Goal: Task Accomplishment & Management: Manage account settings

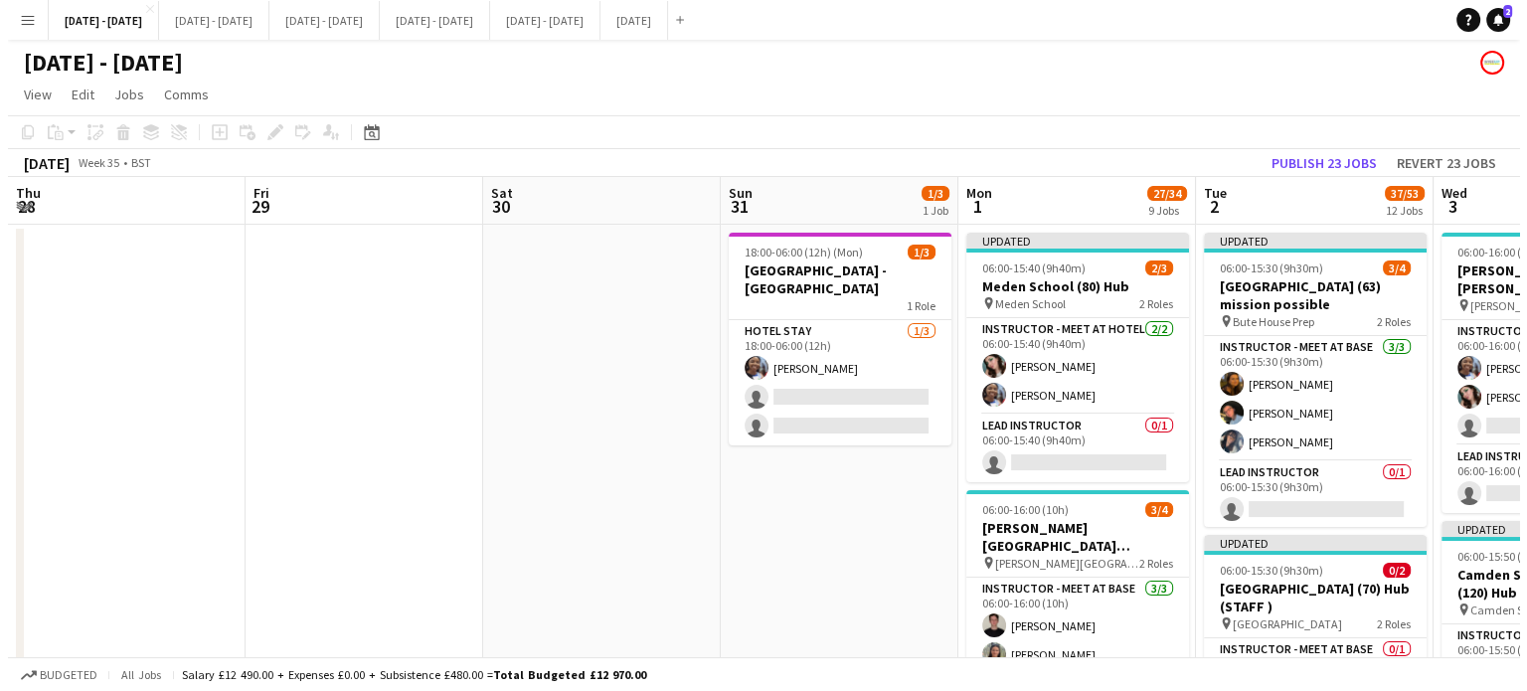
scroll to position [0, 630]
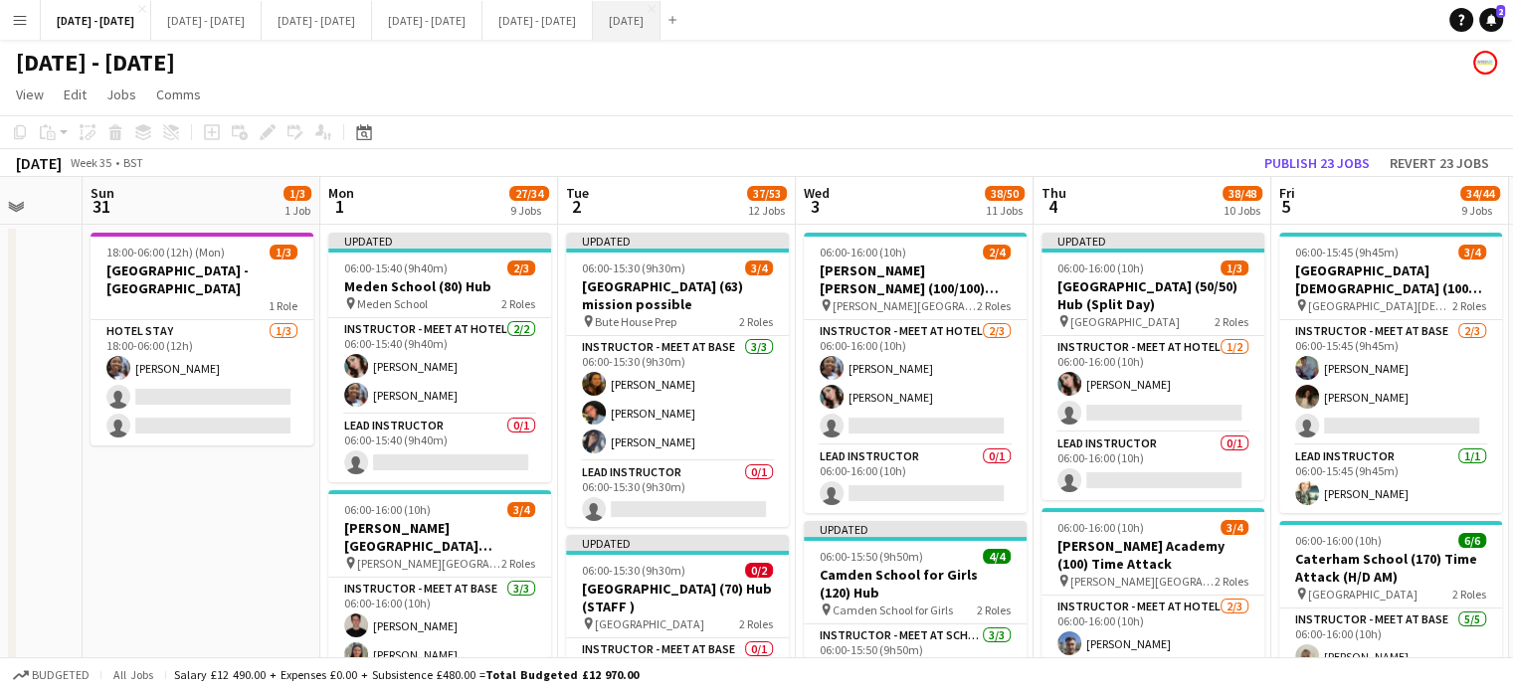
click at [660, 16] on button "[DATE] Close" at bounding box center [627, 20] width 68 height 39
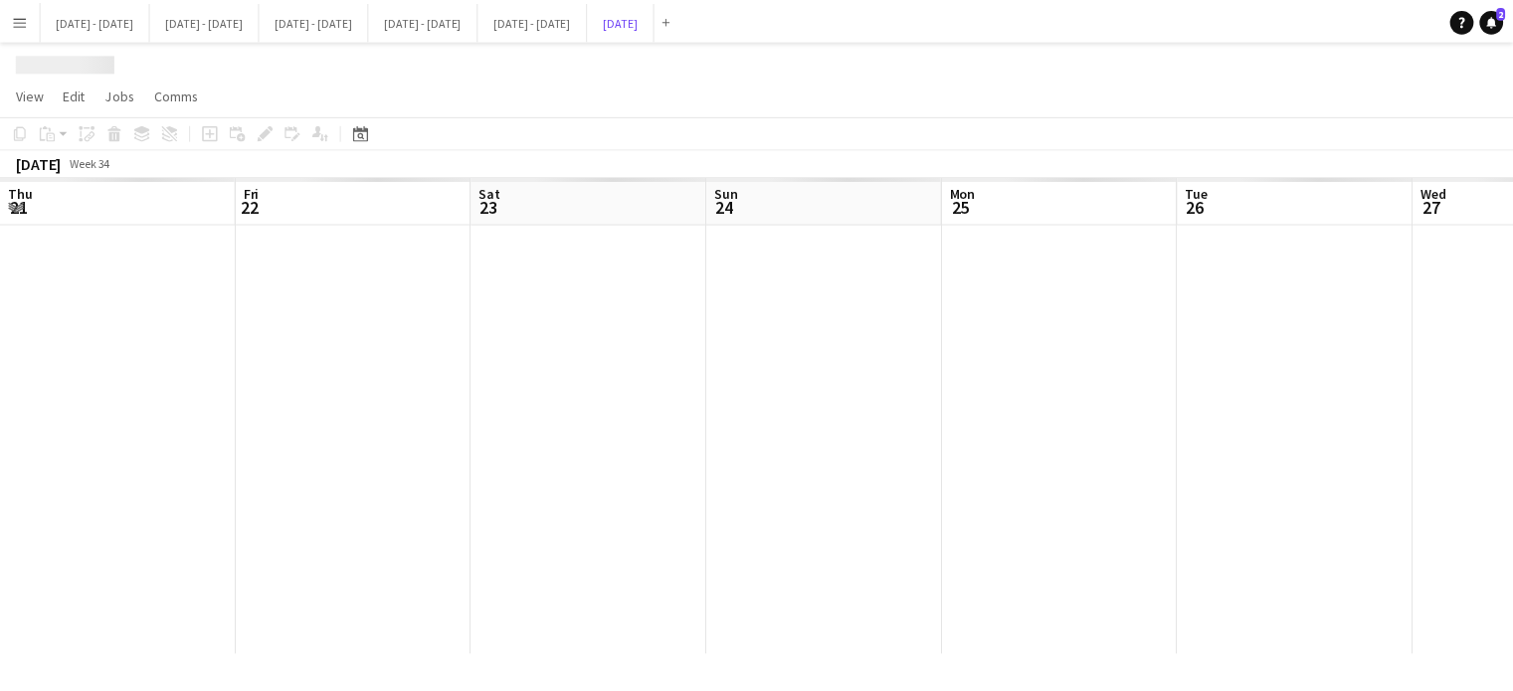
scroll to position [0, 806]
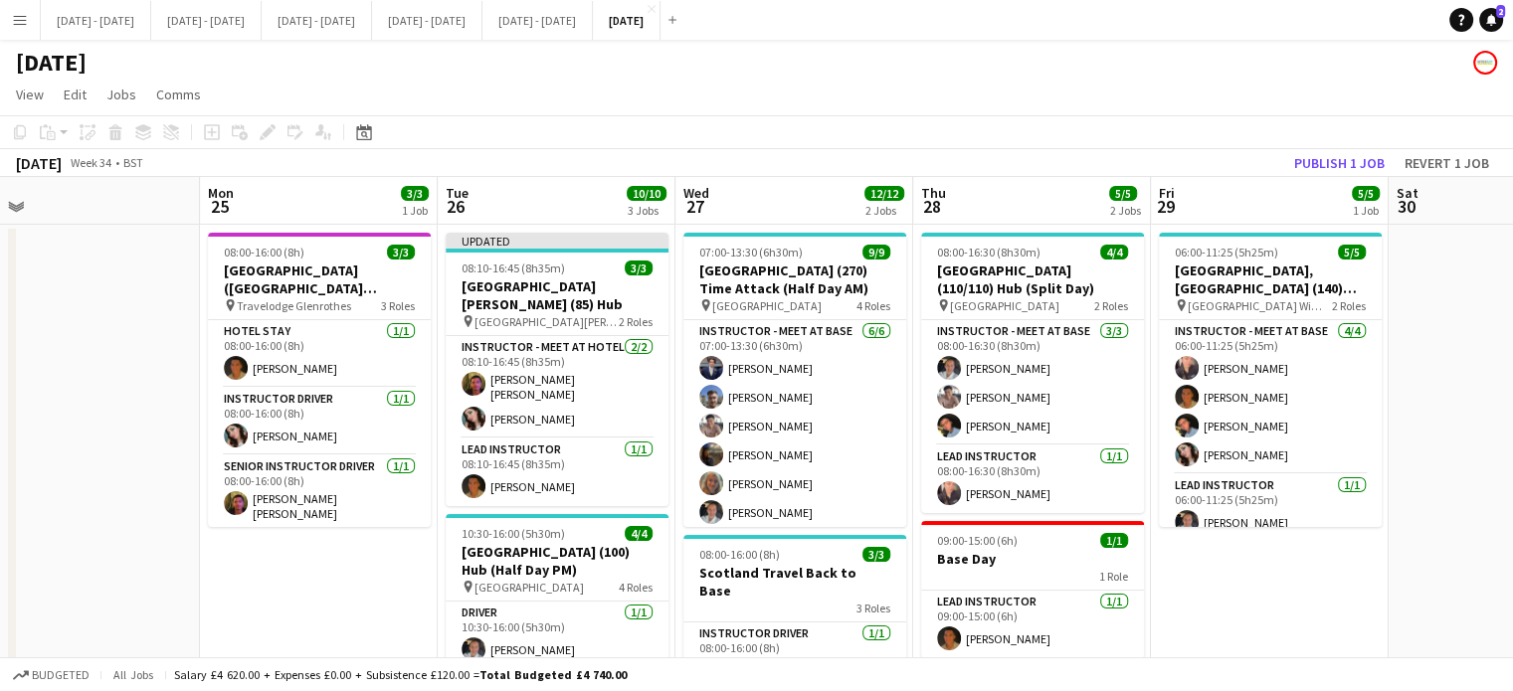
drag, startPoint x: 194, startPoint y: 606, endPoint x: 248, endPoint y: 607, distance: 53.7
click at [248, 607] on app-calendar-viewport "Thu 21 12/12 3 Jobs Fri 22 4/4 3 Jobs Sat 23 Sun 24 Mon 25 3/3 1 Job Tue 26 10/…" at bounding box center [756, 654] width 1513 height 954
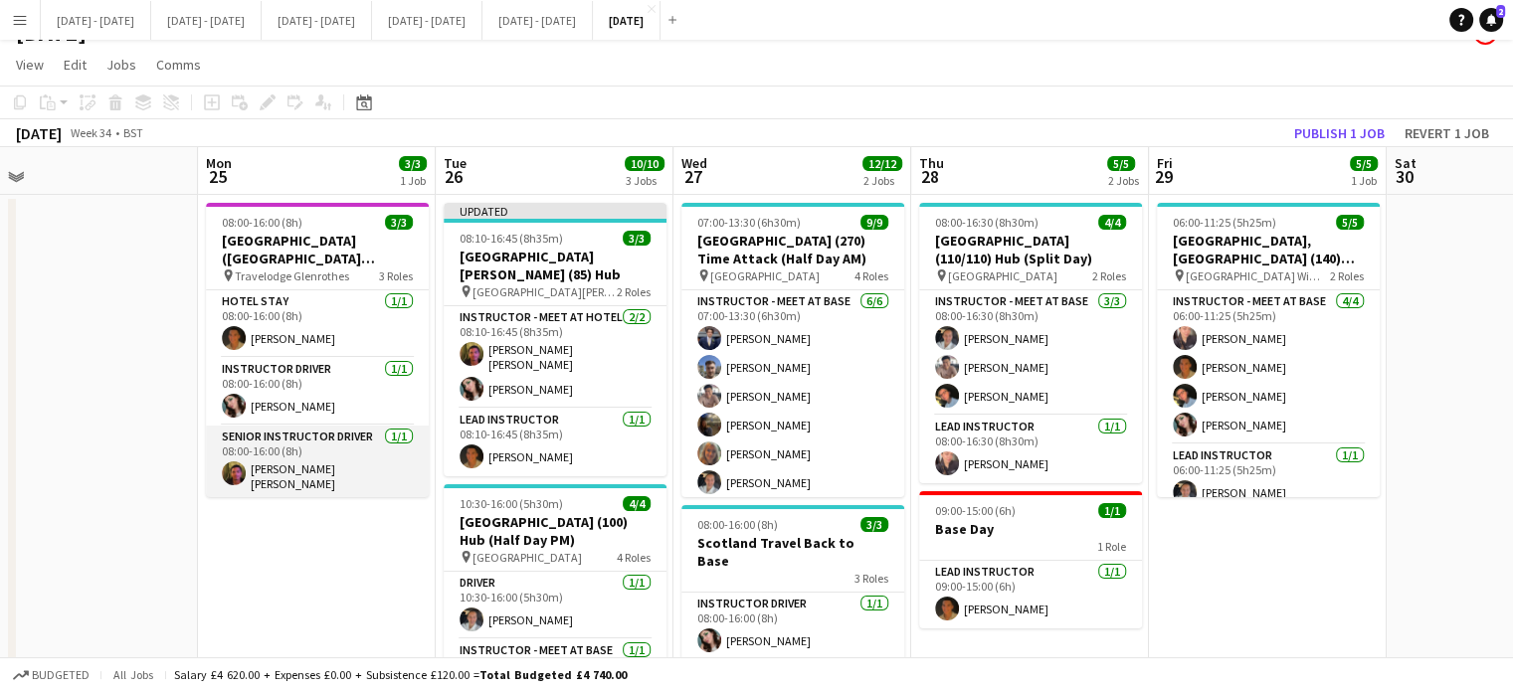
scroll to position [0, 0]
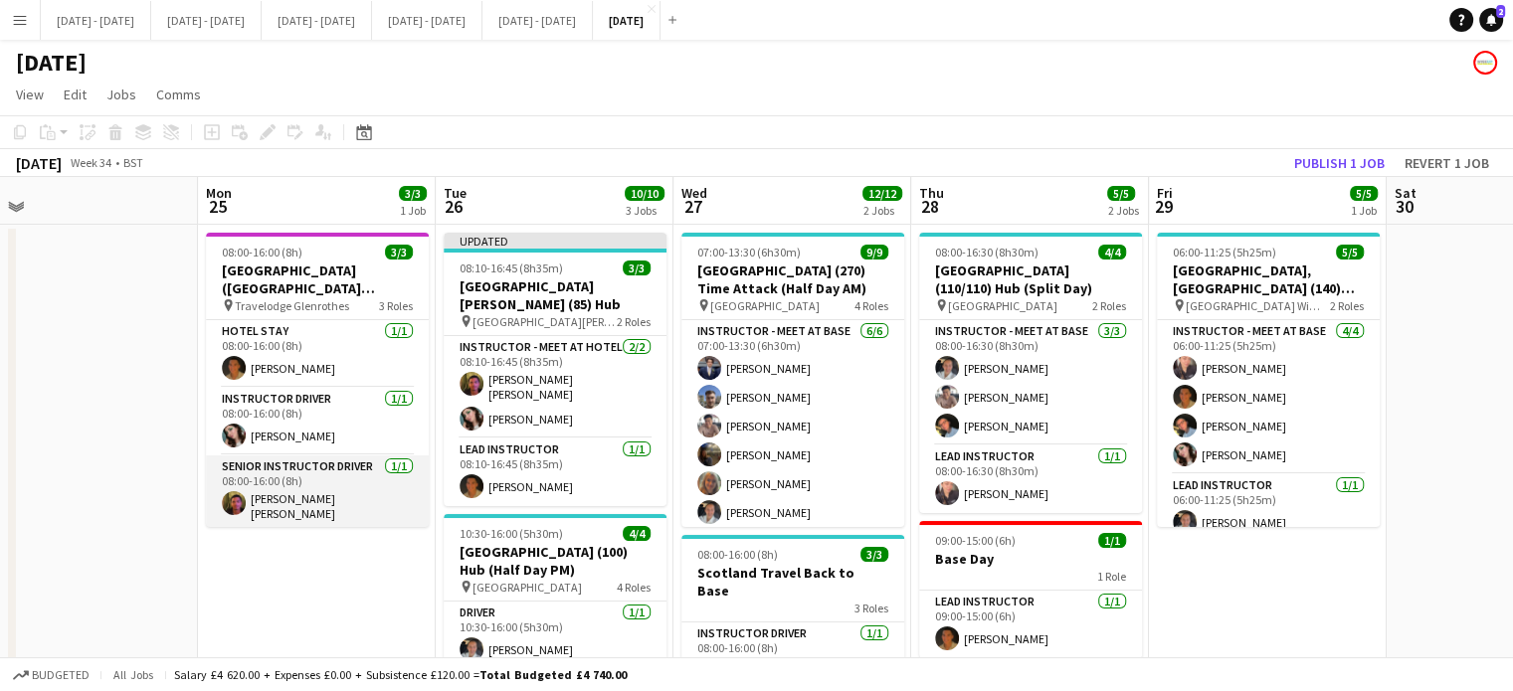
click at [316, 496] on app-card-role "Senior Instructor Driver [DATE] 08:00-16:00 (8h) [PERSON_NAME] [PERSON_NAME]" at bounding box center [317, 492] width 223 height 74
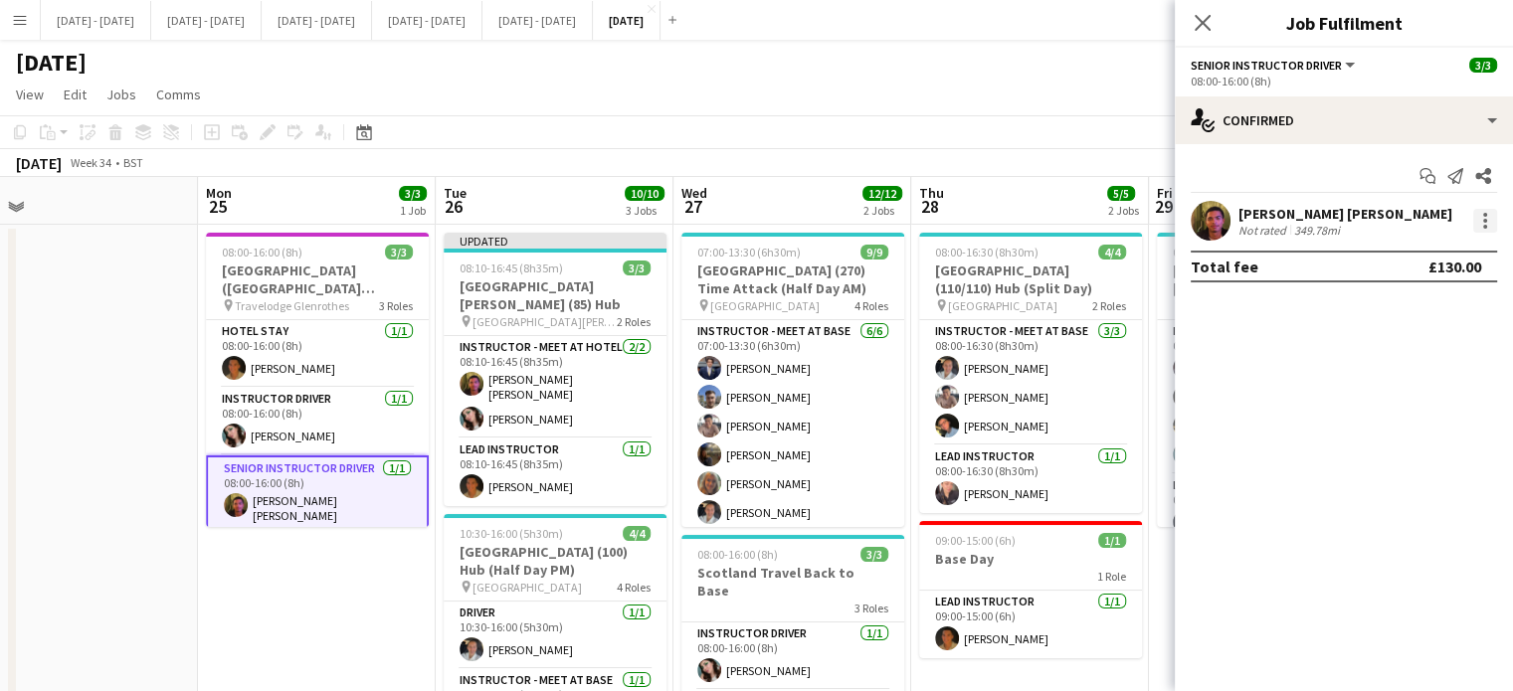
click at [1492, 219] on div at bounding box center [1485, 221] width 24 height 24
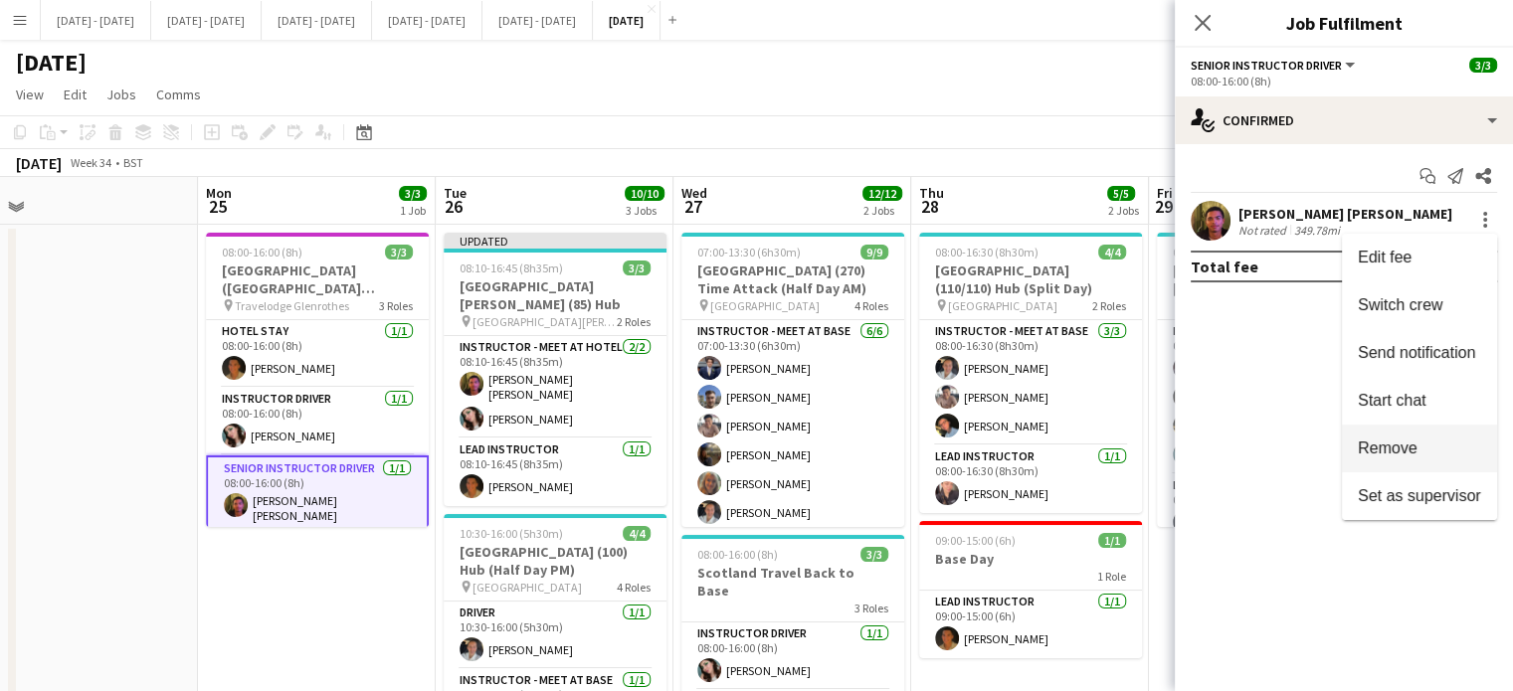
click at [1412, 452] on span "Remove" at bounding box center [1387, 448] width 60 height 17
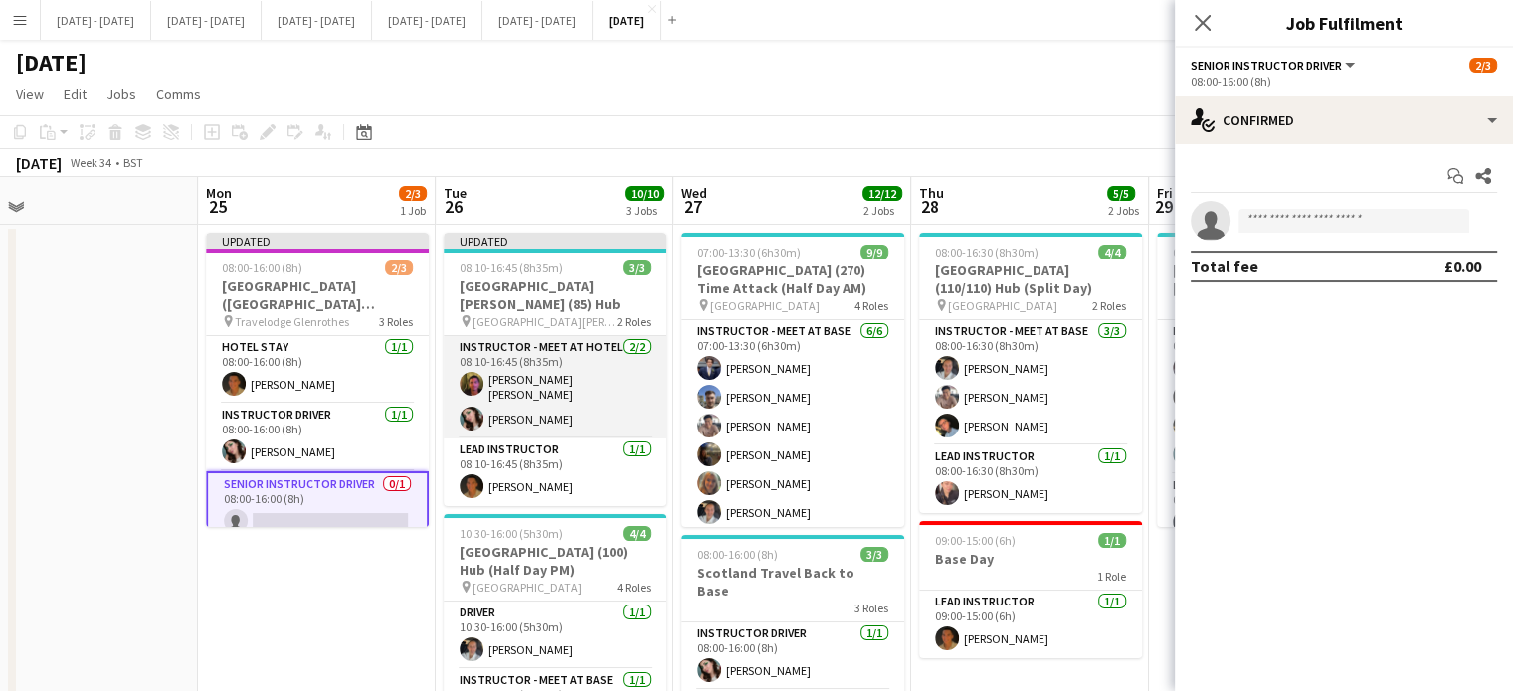
click at [556, 373] on app-card-role "Instructor - Meet at Hotel [DATE] 08:10-16:45 (8h35m) [PERSON_NAME] [PERSON_NAM…" at bounding box center [555, 387] width 223 height 102
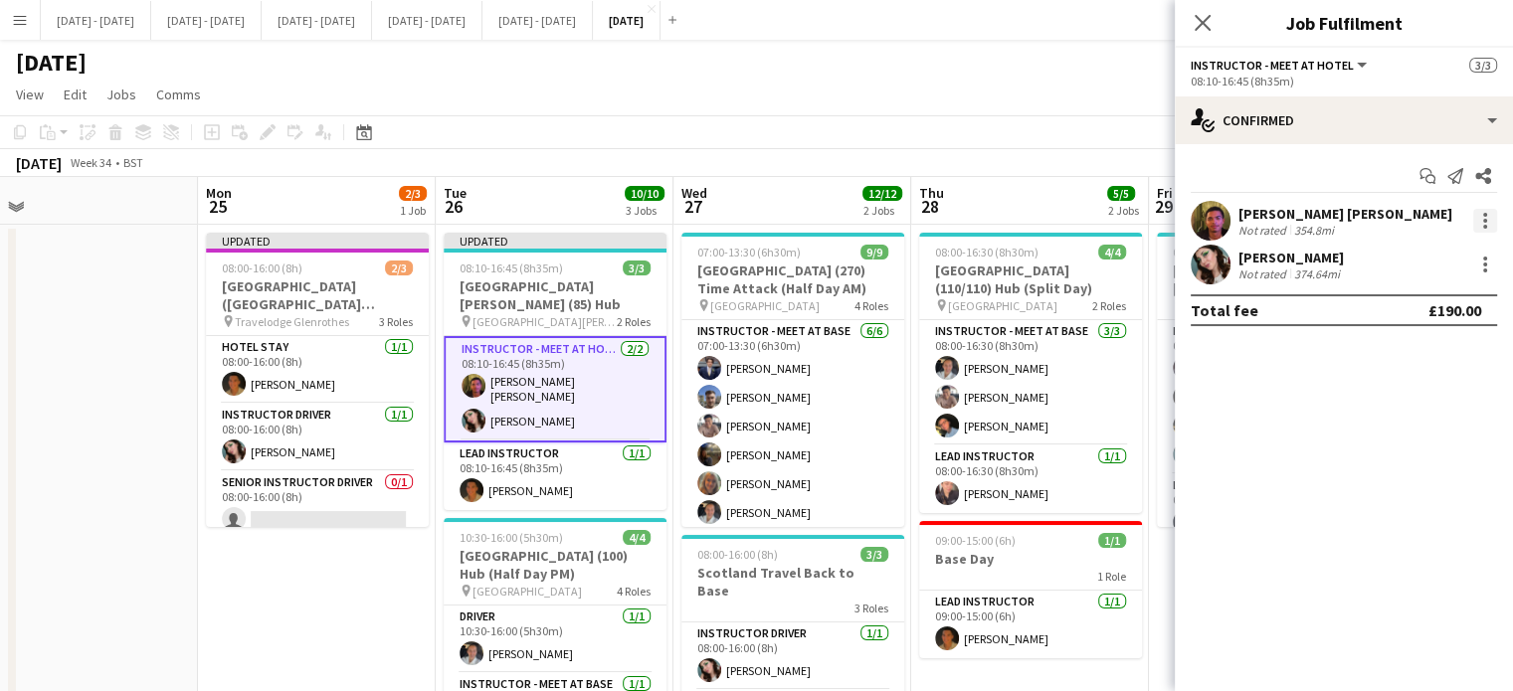
click at [1485, 211] on div at bounding box center [1485, 221] width 24 height 24
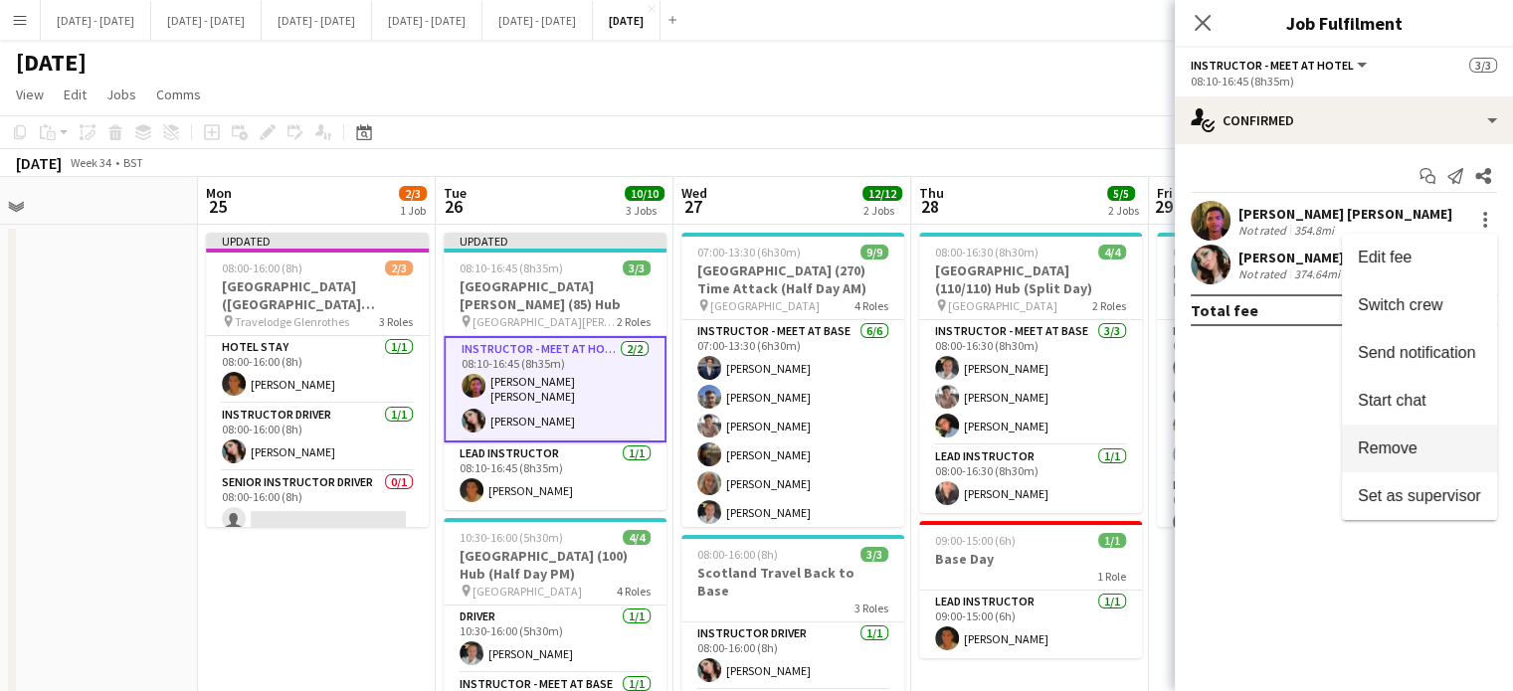
click at [1372, 444] on span "Remove" at bounding box center [1387, 448] width 60 height 17
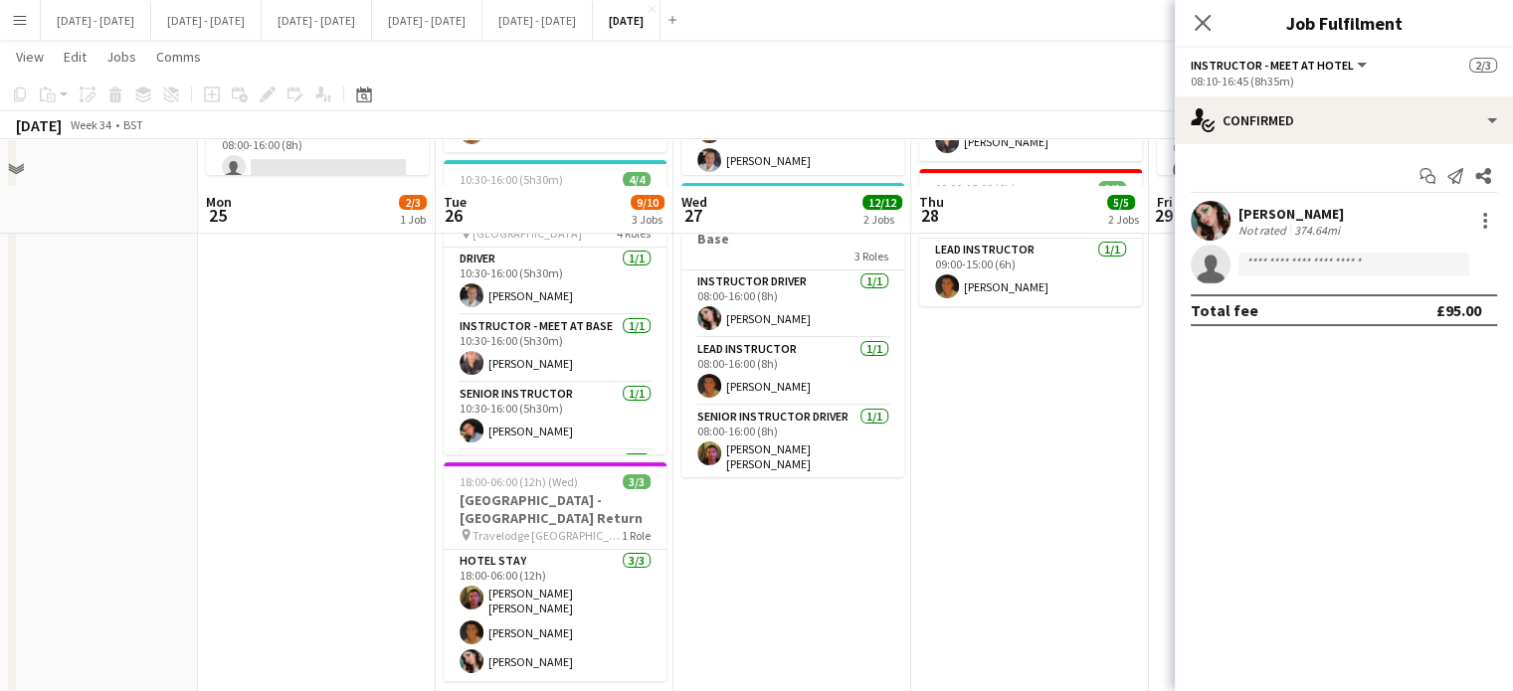
scroll to position [398, 0]
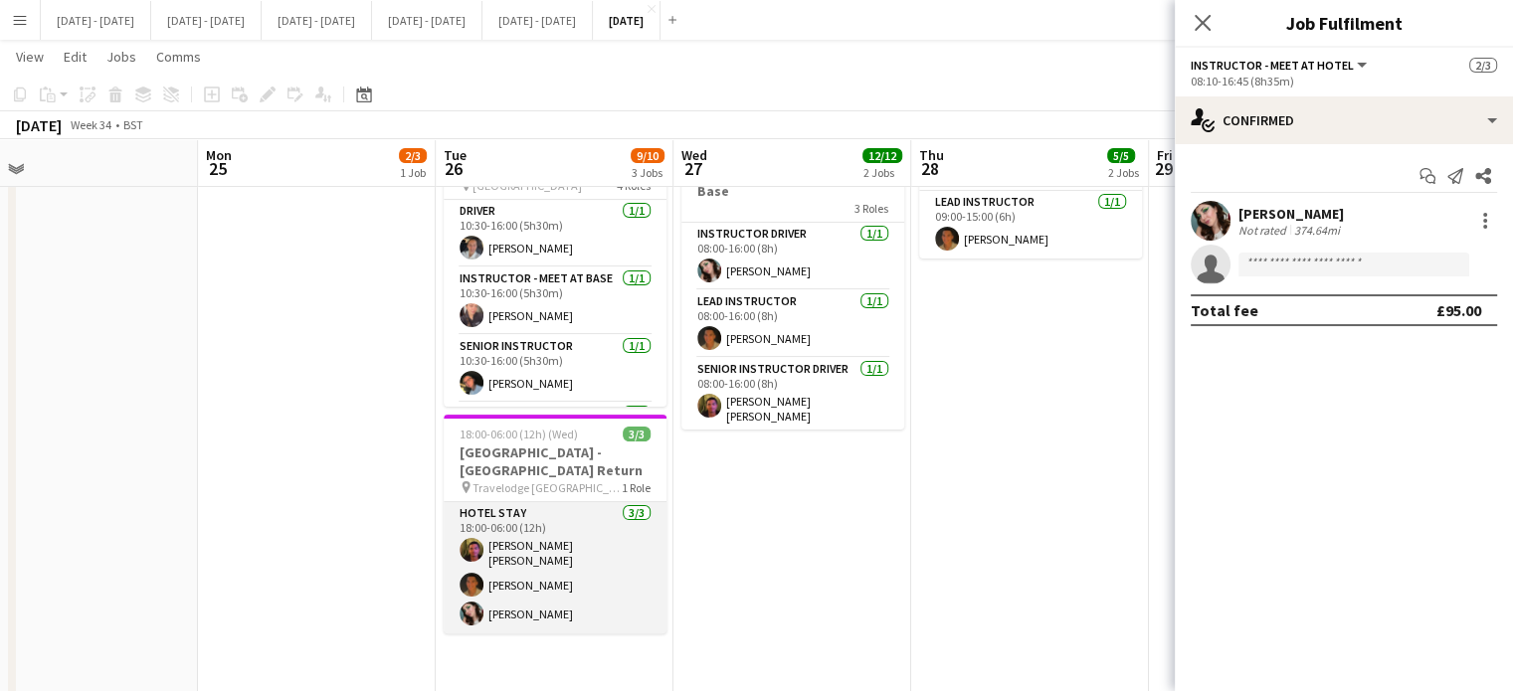
click at [518, 530] on app-card-role "Hotel Stay [DATE] 18:00-06:00 (12h) [PERSON_NAME] [PERSON_NAME] [PERSON_NAME]" at bounding box center [555, 567] width 223 height 131
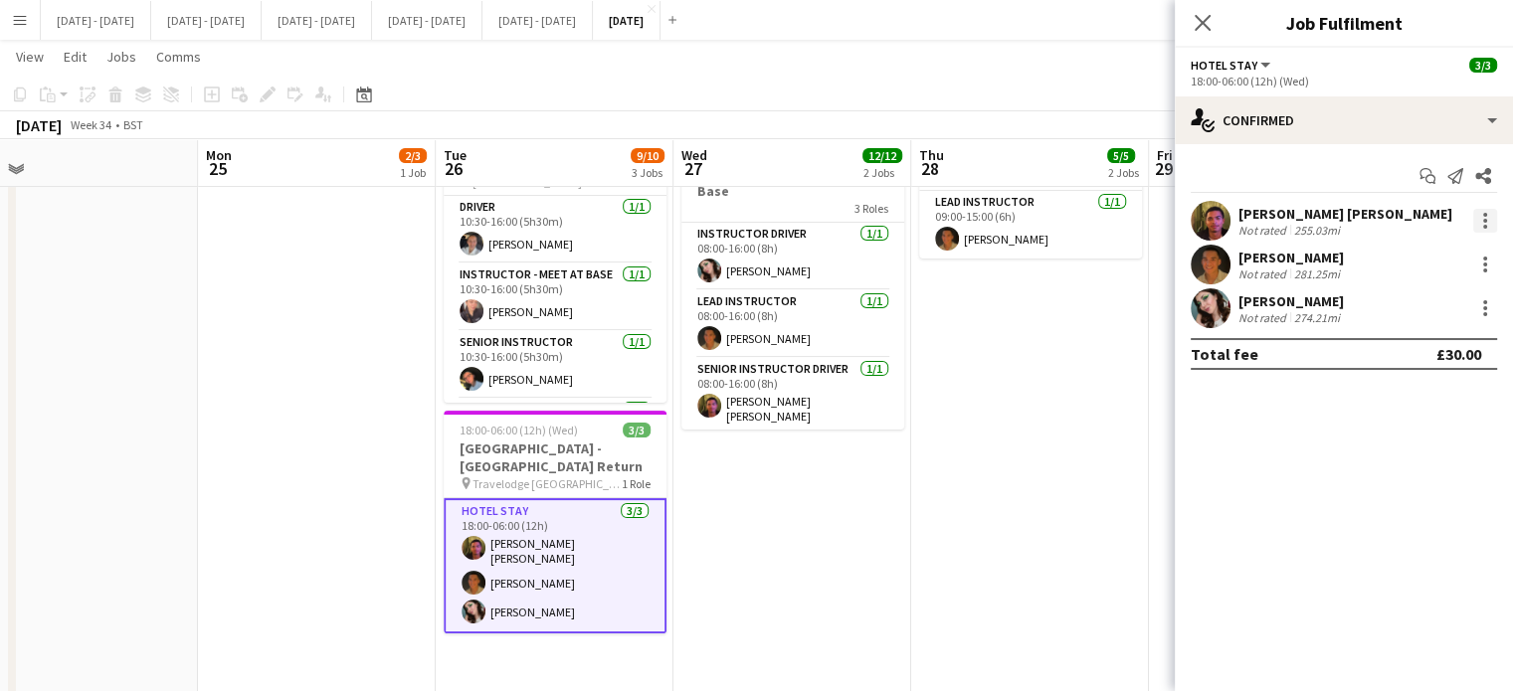
click at [1479, 214] on div at bounding box center [1485, 221] width 24 height 24
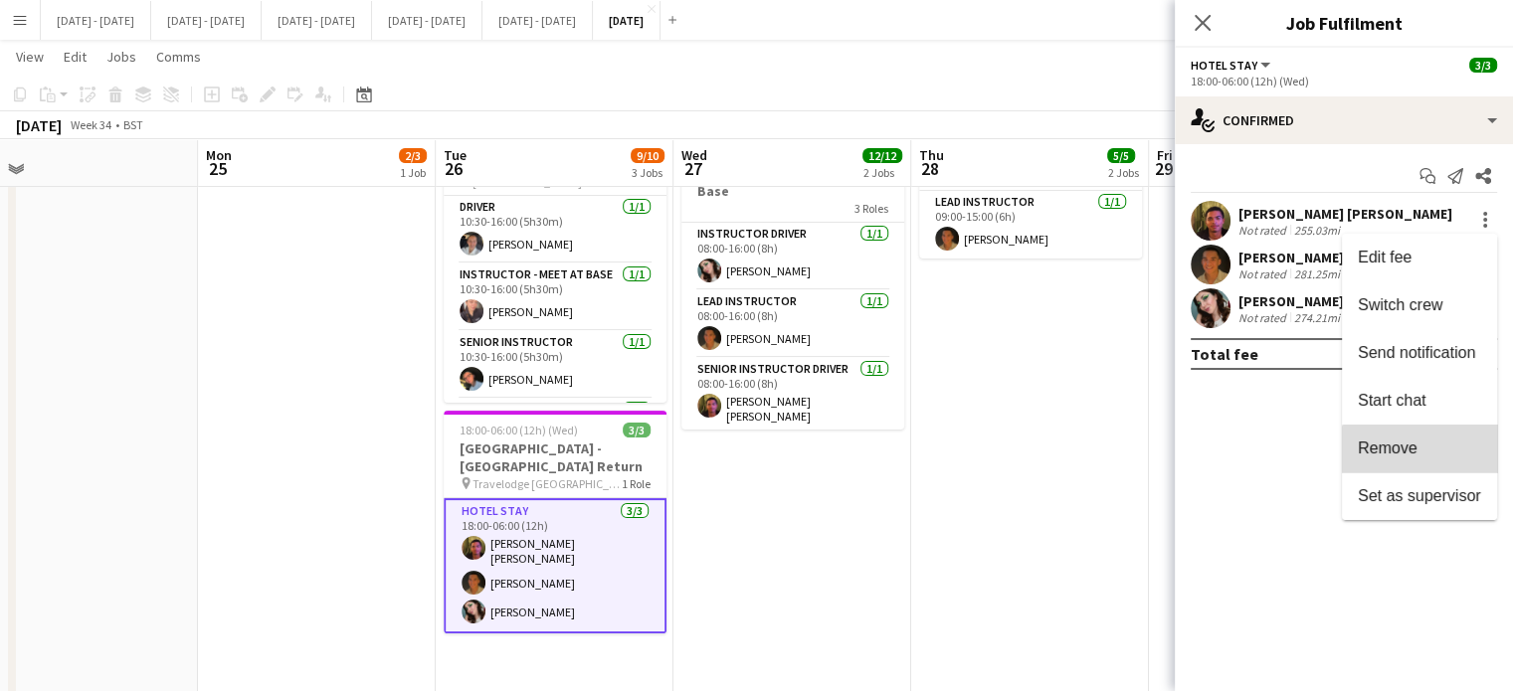
click at [1428, 468] on button "Remove" at bounding box center [1418, 449] width 155 height 48
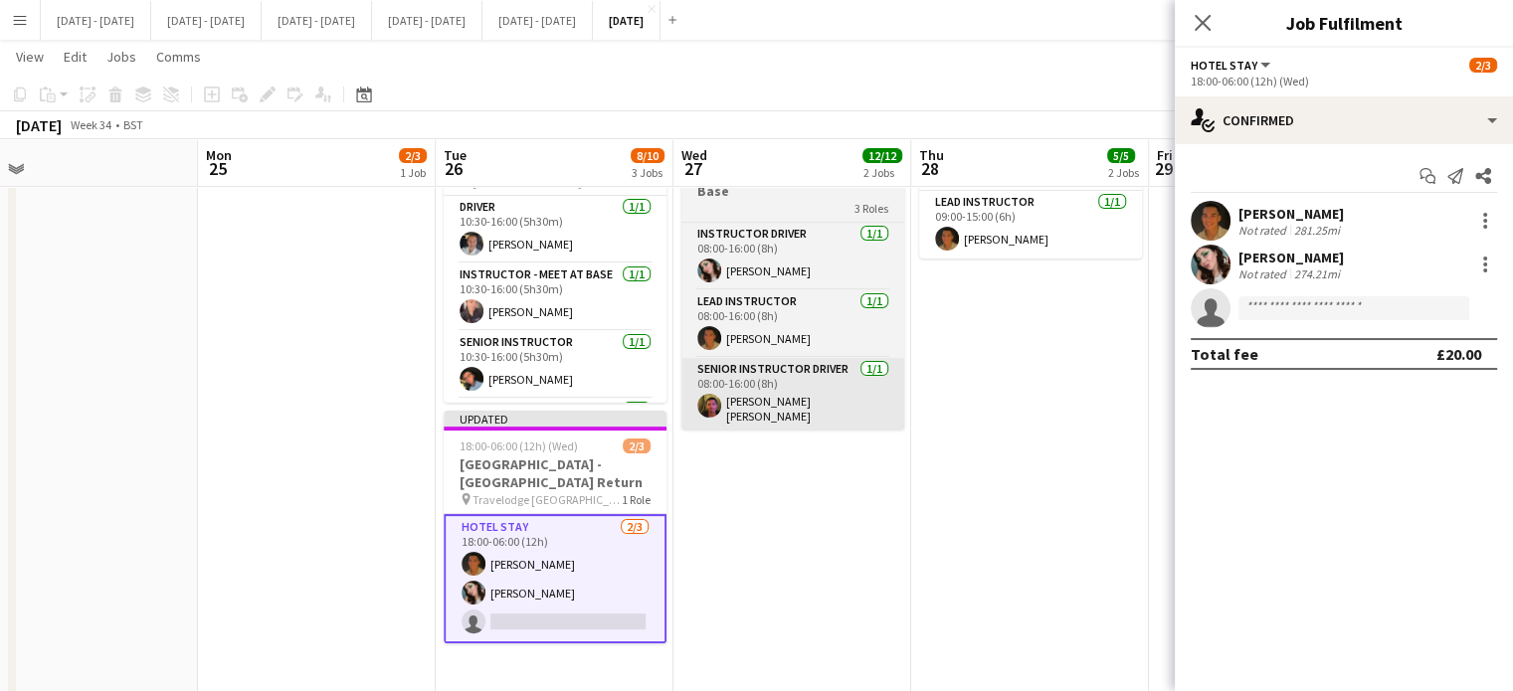
click at [808, 385] on app-card-role "Senior Instructor Driver [DATE] 08:00-16:00 (8h) [PERSON_NAME] [PERSON_NAME]" at bounding box center [792, 395] width 223 height 74
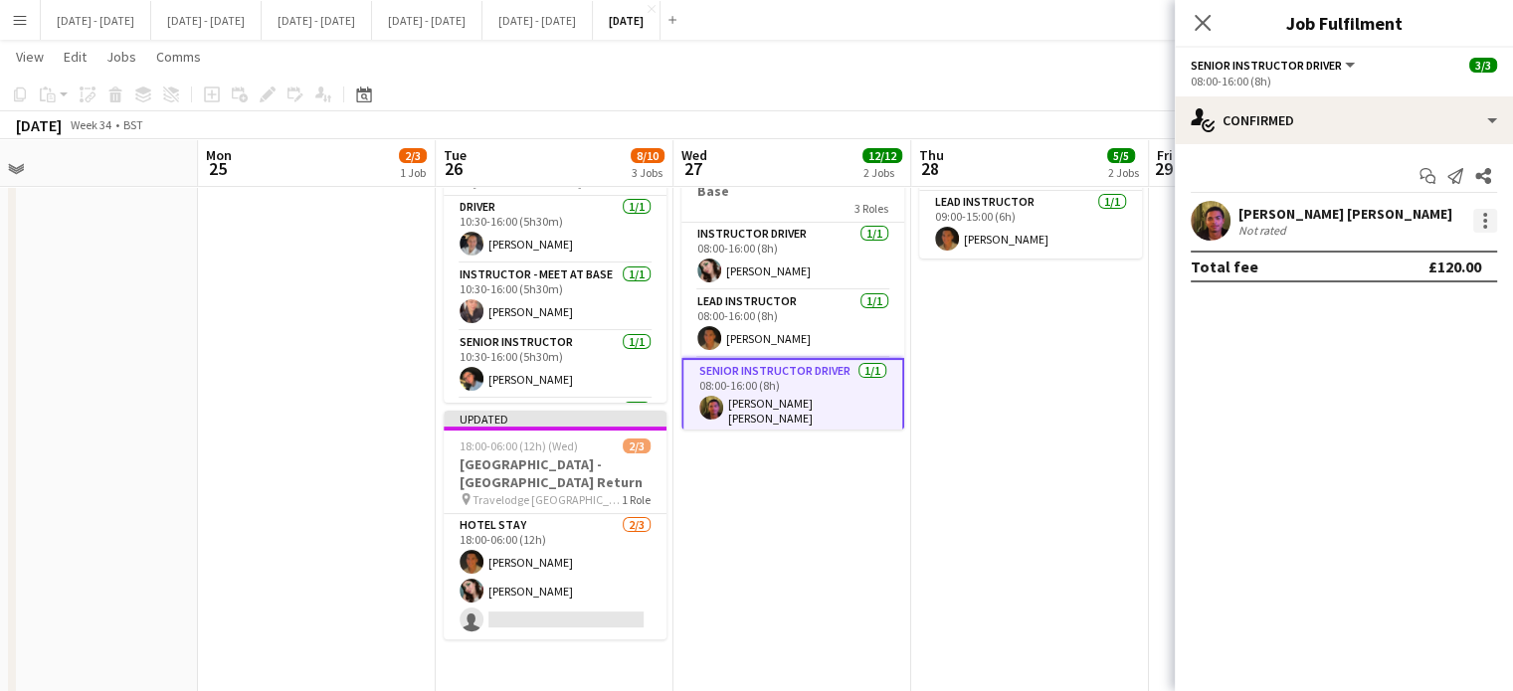
click at [1491, 219] on div at bounding box center [1485, 221] width 24 height 24
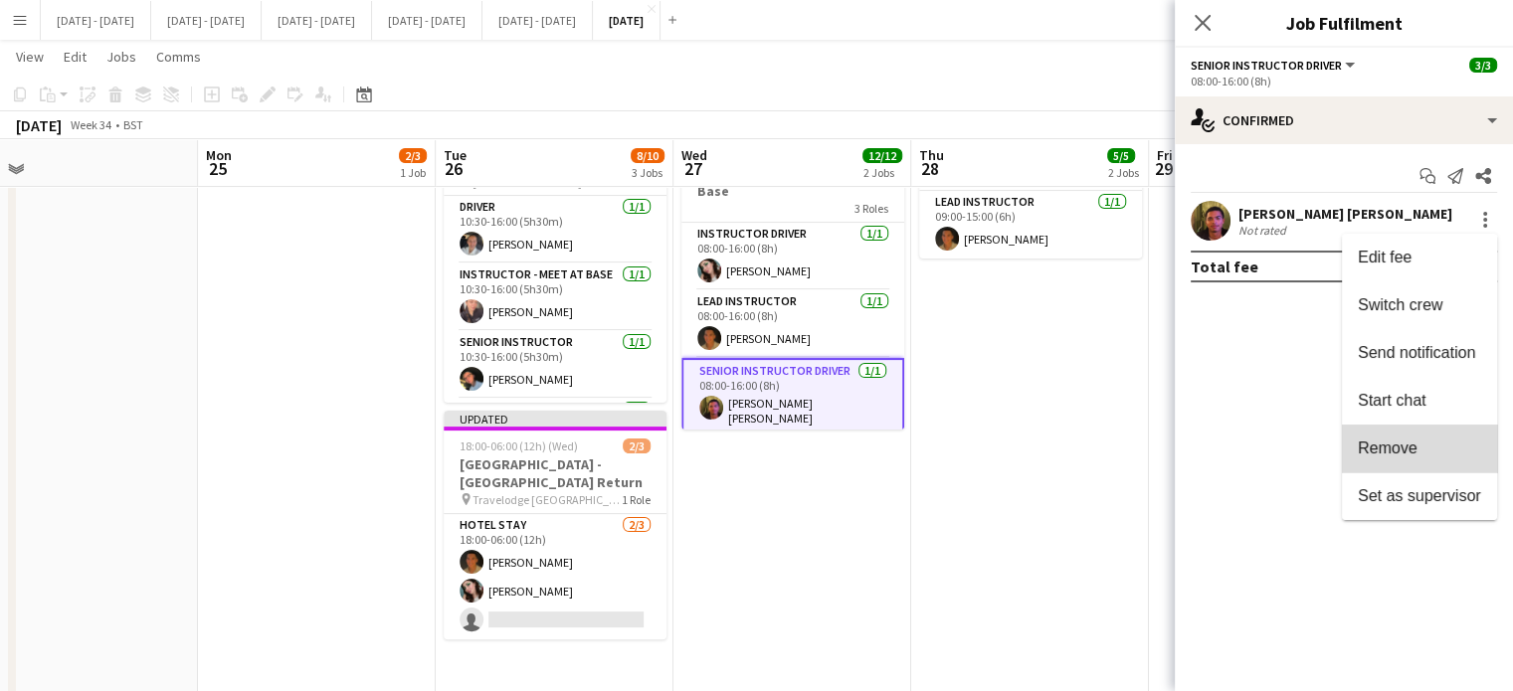
click at [1424, 447] on span "Remove" at bounding box center [1418, 449] width 123 height 18
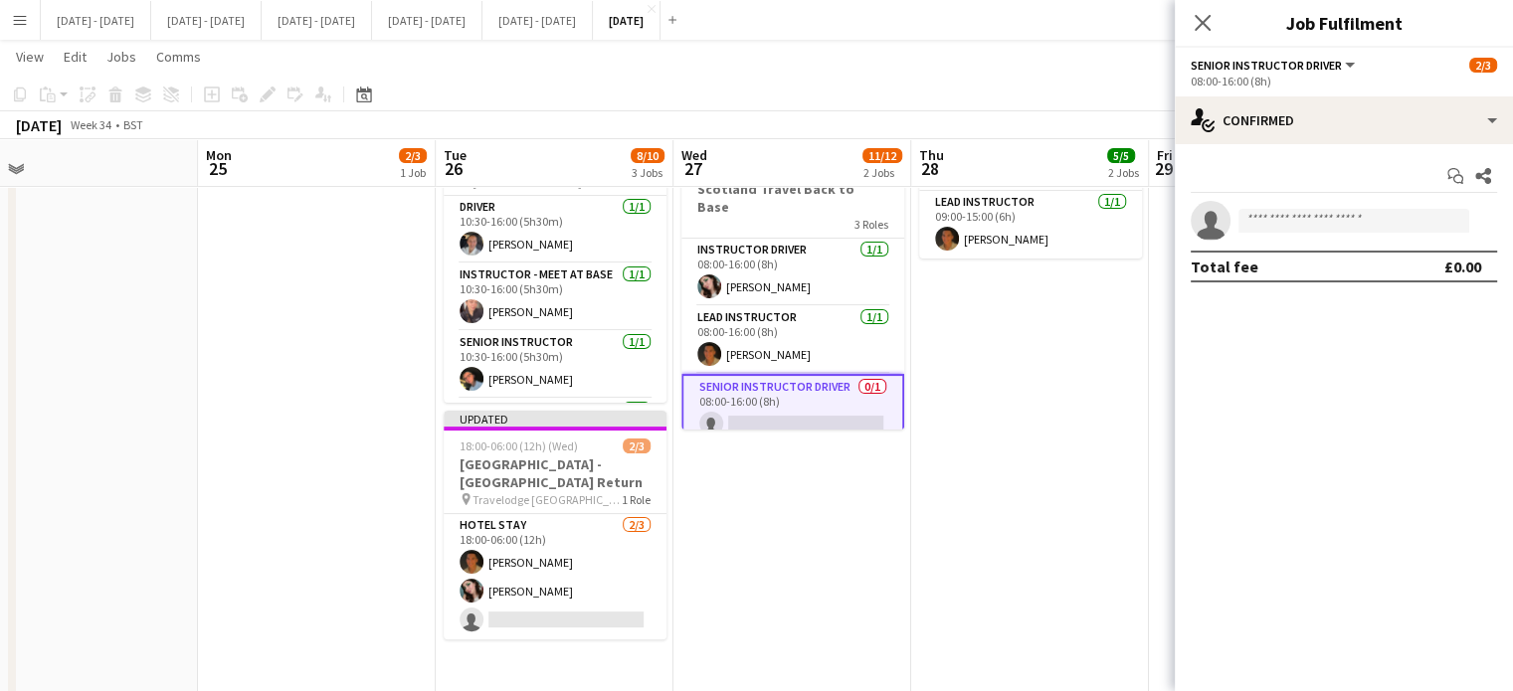
click at [1202, 8] on div "Close pop-in" at bounding box center [1202, 23] width 56 height 46
click at [1201, 19] on icon "Close pop-in" at bounding box center [1201, 22] width 19 height 19
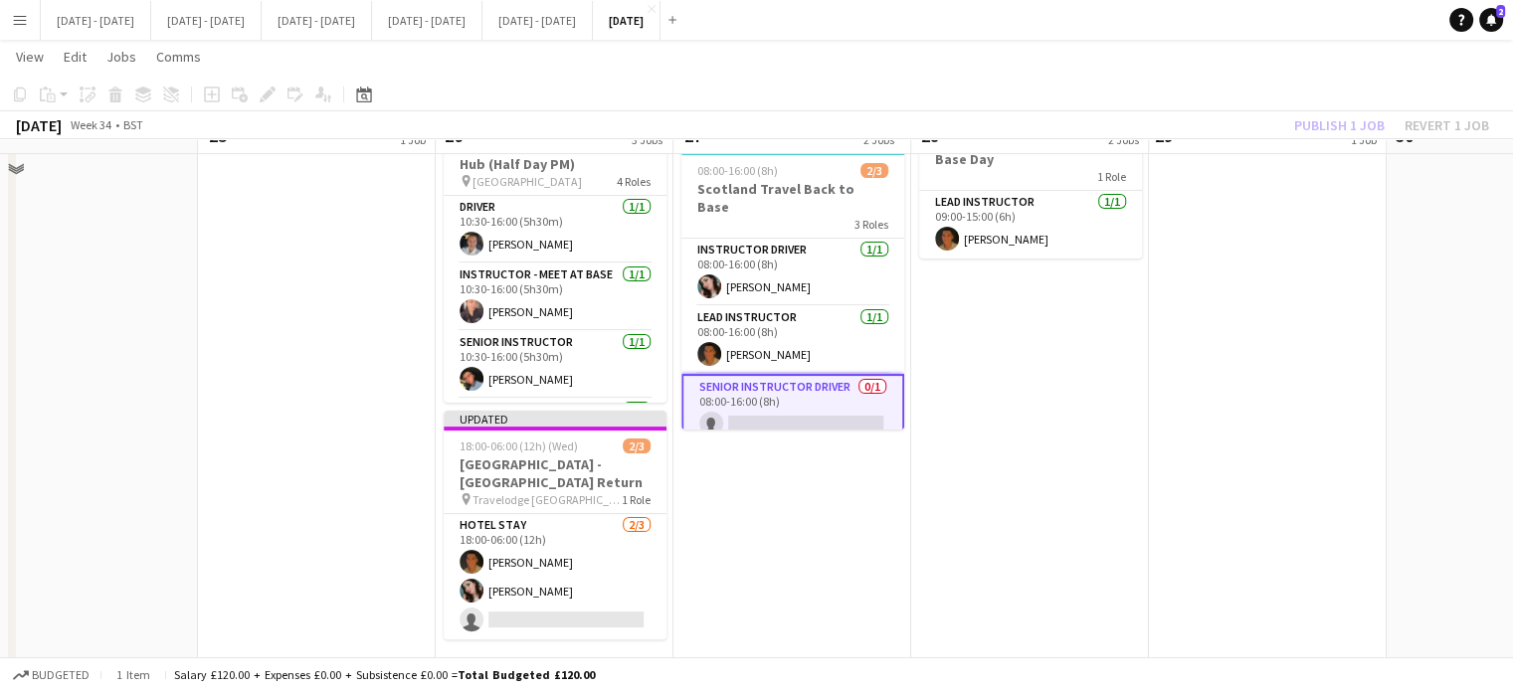
scroll to position [0, 0]
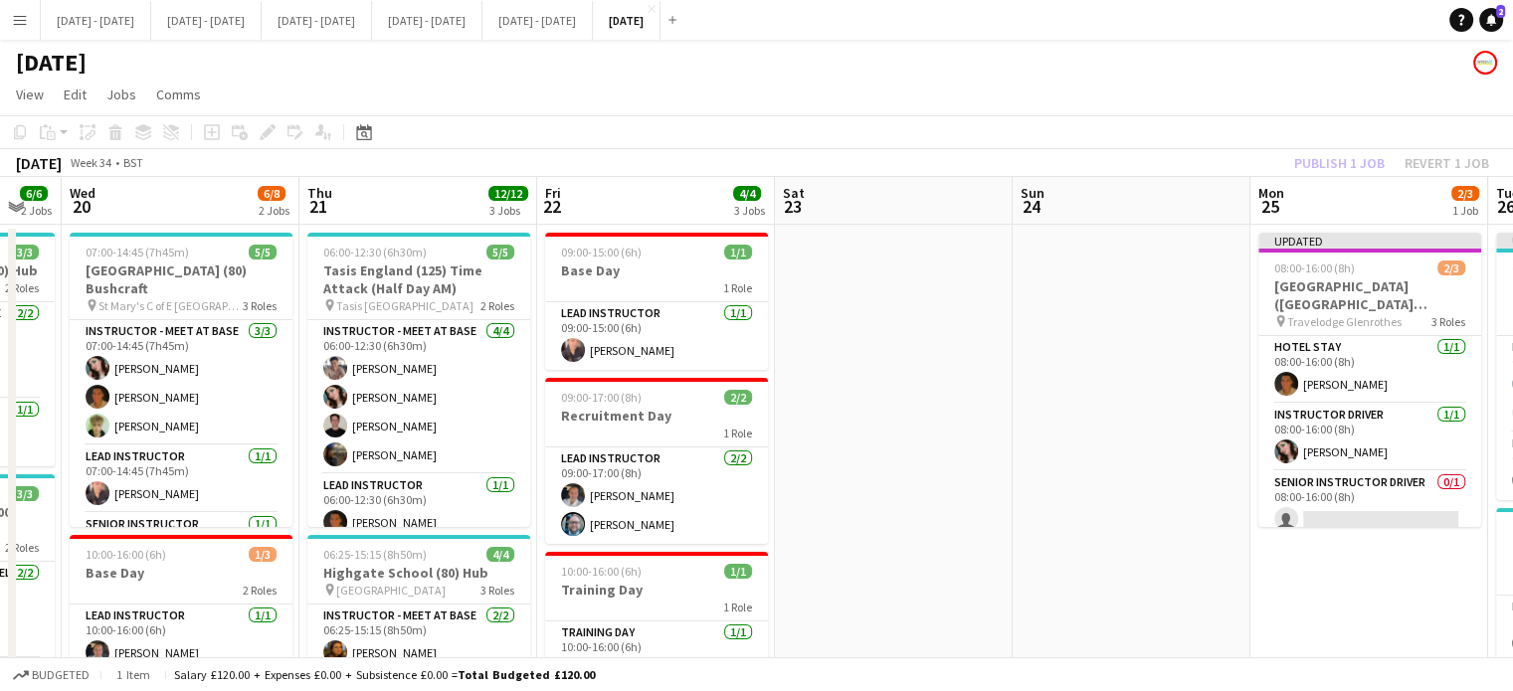
drag, startPoint x: 113, startPoint y: 457, endPoint x: 1024, endPoint y: 533, distance: 914.0
click at [1024, 533] on app-calendar-viewport "Mon 18 5/5 2 Jobs Tue 19 6/6 2 Jobs Wed 20 6/8 2 Jobs Thu 21 12/12 3 Jobs Fri 2…" at bounding box center [756, 654] width 1513 height 954
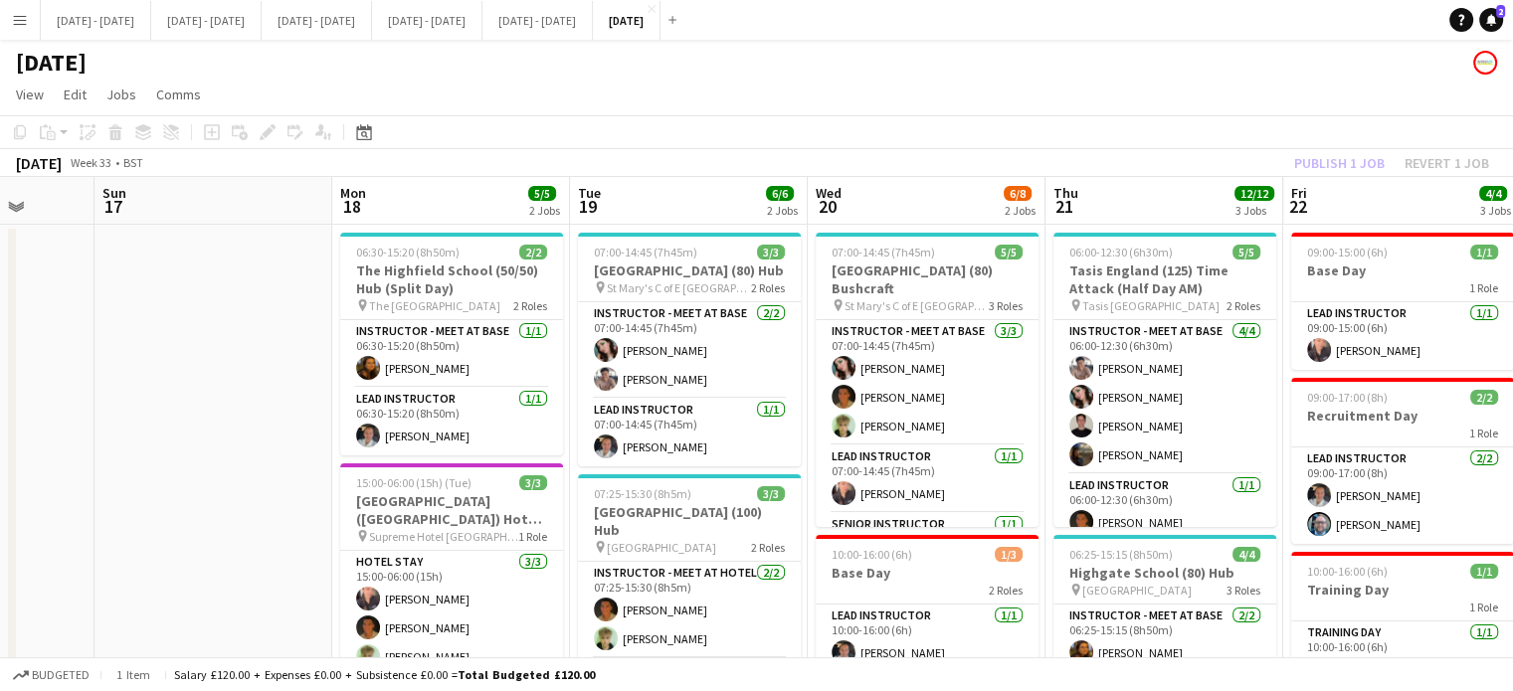
scroll to position [0, 491]
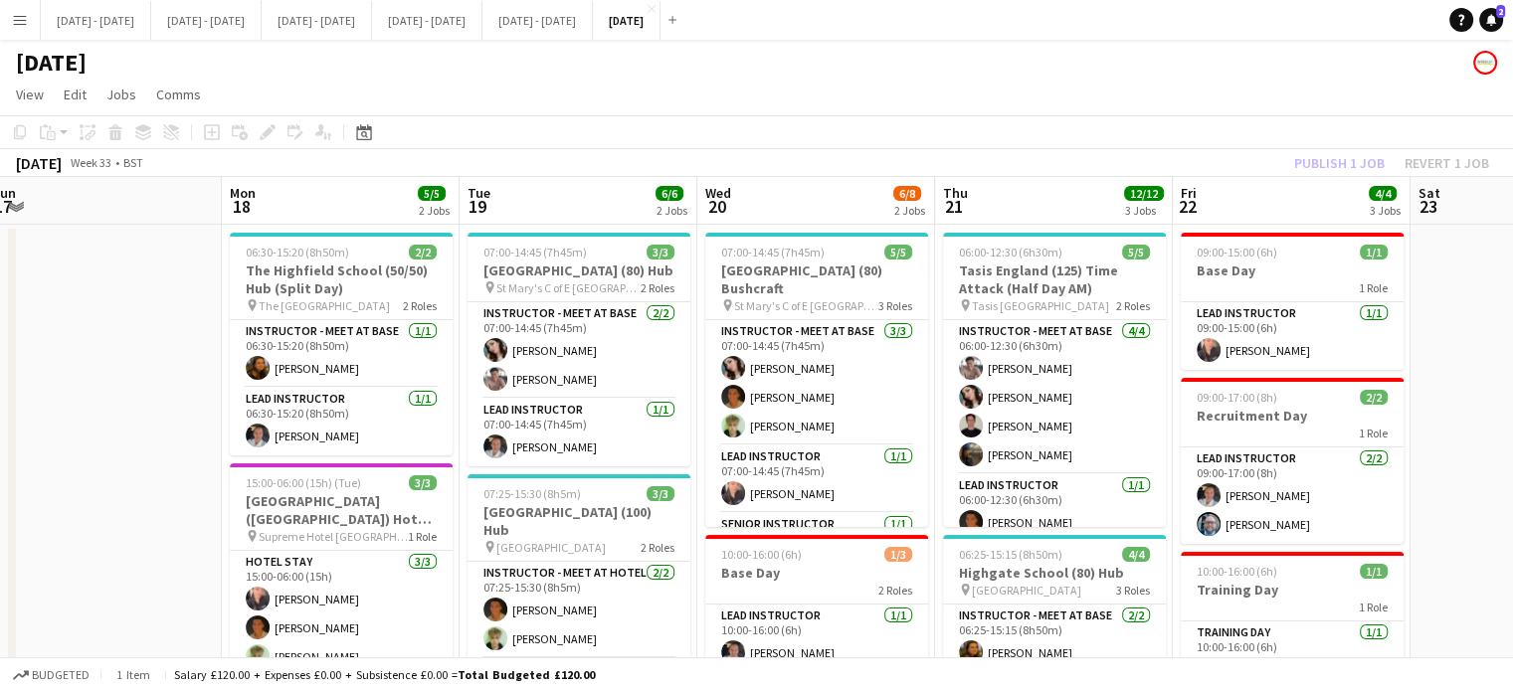
drag, startPoint x: 733, startPoint y: 567, endPoint x: 1514, endPoint y: 553, distance: 781.7
click at [1512, 553] on html "Menu Boards Boards Boards All jobs Status Workforce Workforce My Workforce Recr…" at bounding box center [756, 582] width 1513 height 1164
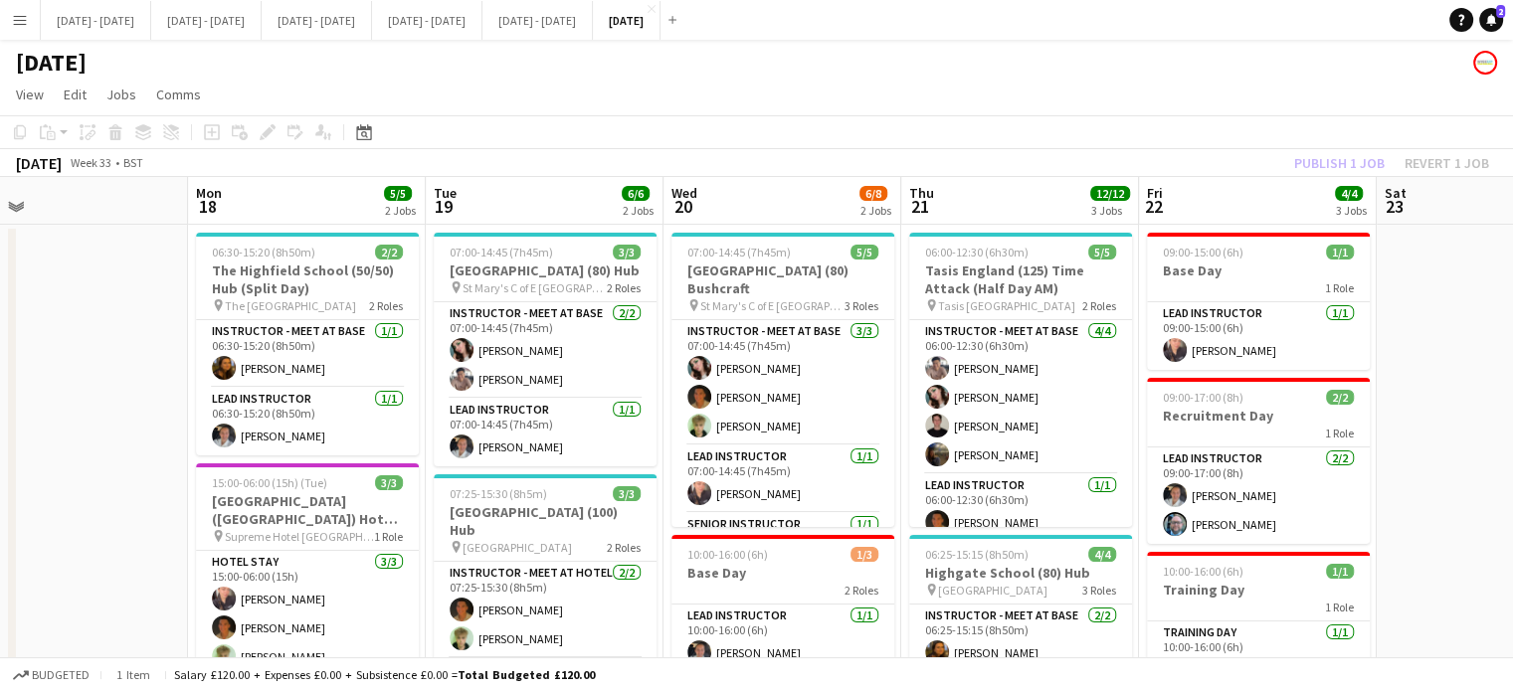
scroll to position [0, 820]
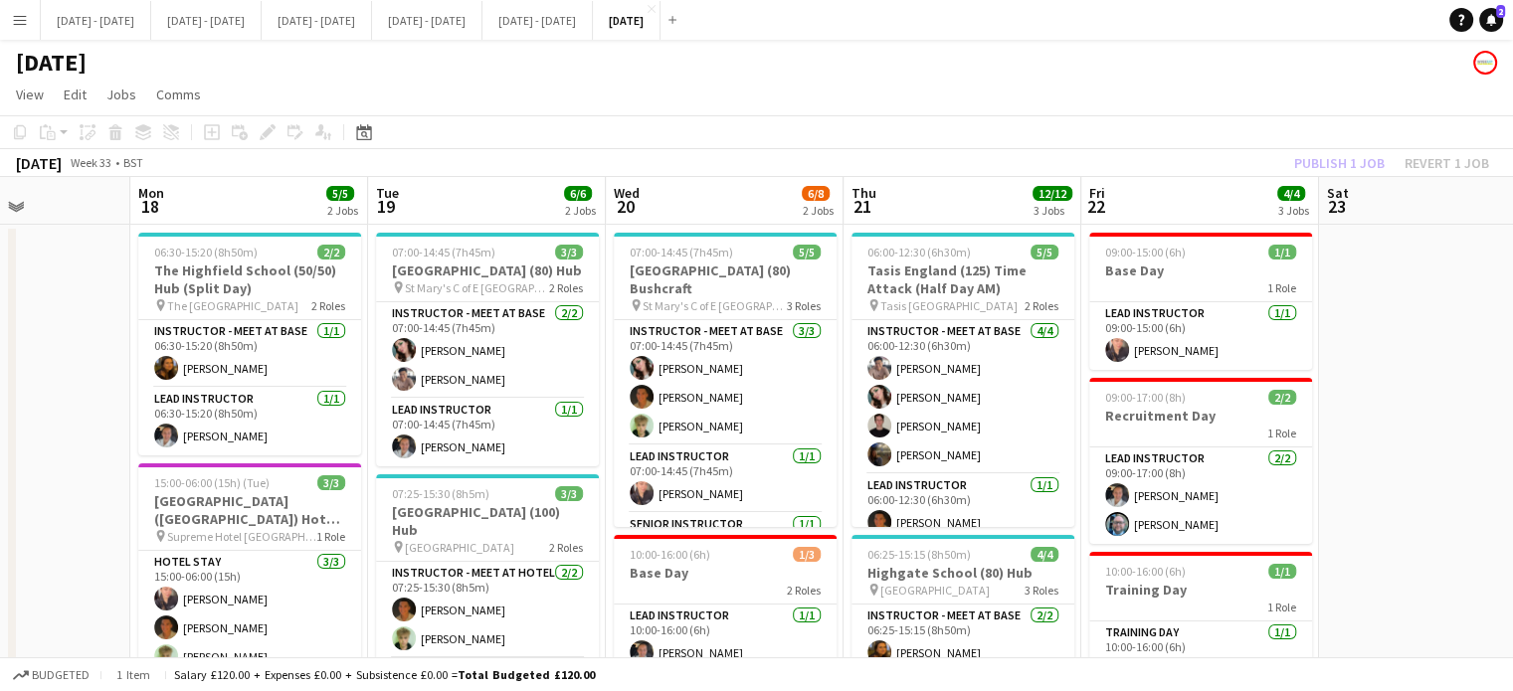
drag, startPoint x: 122, startPoint y: 497, endPoint x: 31, endPoint y: 484, distance: 92.4
click at [31, 484] on app-calendar-viewport "Thu 14 3/3 2 Jobs Fri 15 2/2 1 Job Sat 16 Sun 17 Mon 18 5/5 2 Jobs Tue 19 6/6 2…" at bounding box center [756, 654] width 1513 height 954
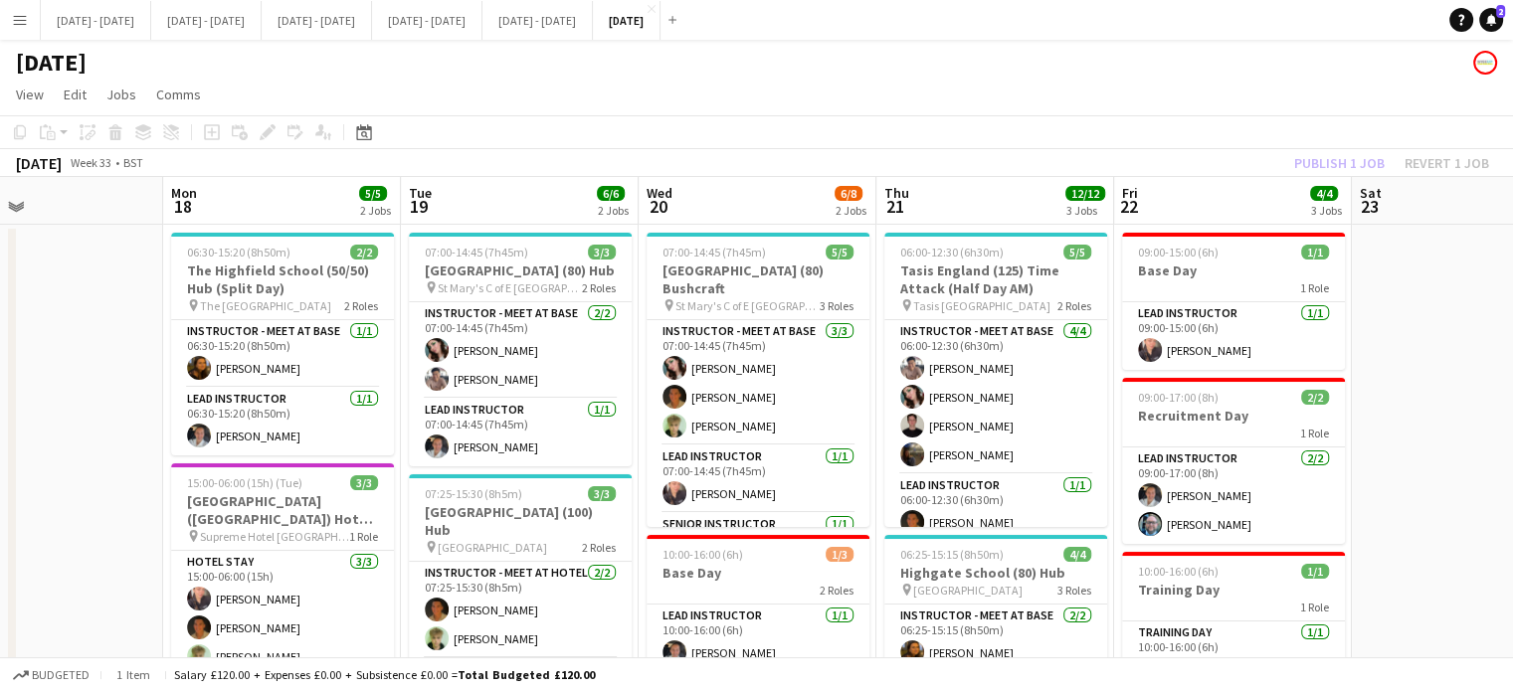
scroll to position [0, 781]
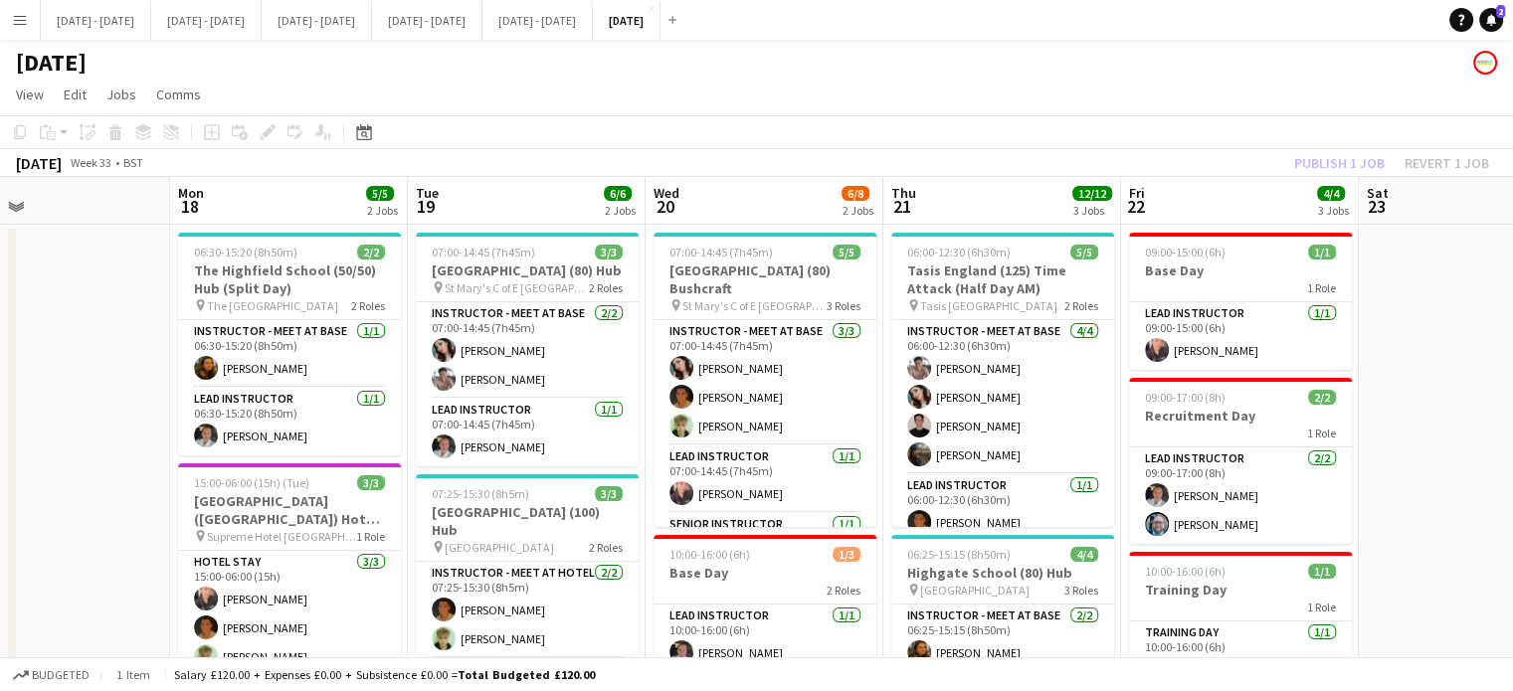
drag, startPoint x: 1396, startPoint y: 525, endPoint x: 1436, endPoint y: 520, distance: 40.1
click at [1436, 520] on app-calendar-viewport "Thu 14 3/3 2 Jobs Fri 15 2/2 1 Job Sat 16 Sun 17 Mon 18 5/5 2 Jobs Tue 19 6/6 2…" at bounding box center [756, 654] width 1513 height 954
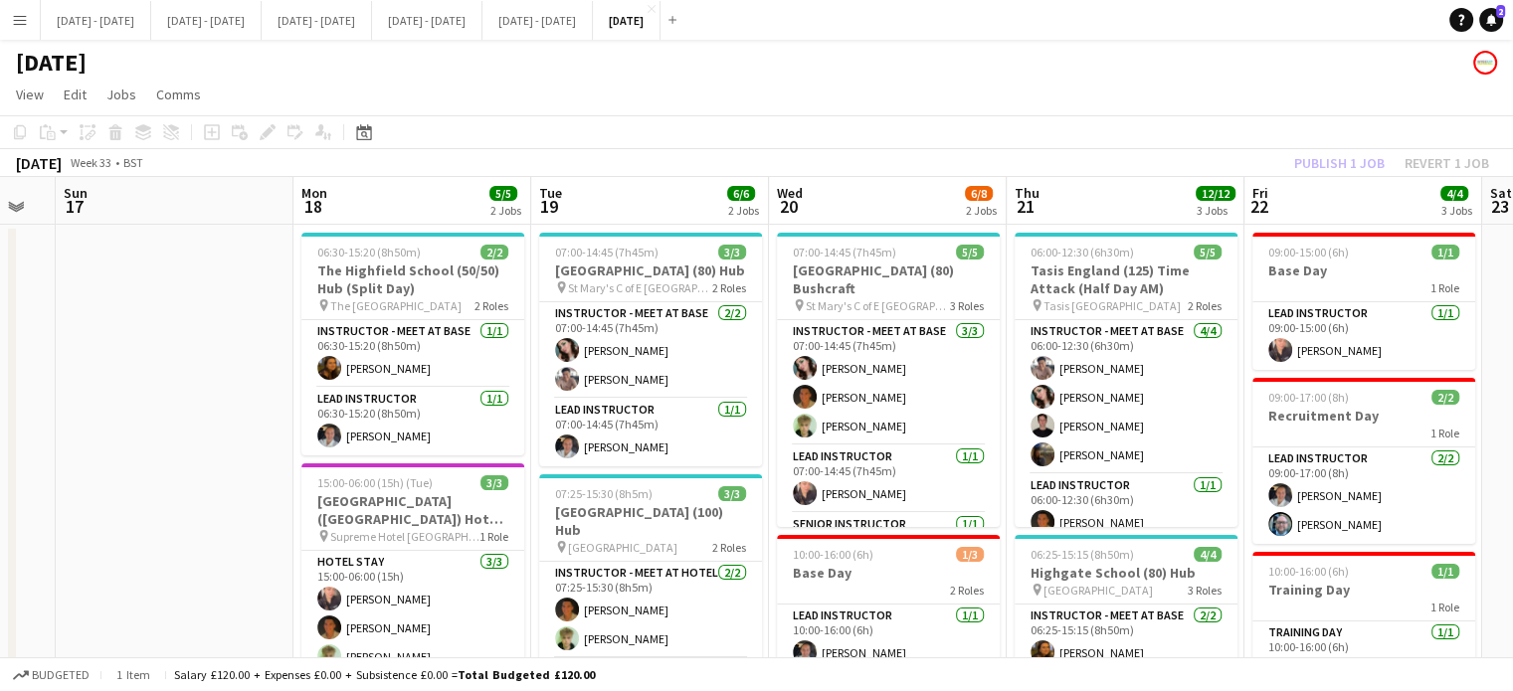
drag, startPoint x: 109, startPoint y: 460, endPoint x: 232, endPoint y: 446, distance: 123.1
click at [232, 446] on app-calendar-viewport "Thu 14 3/3 2 Jobs Fri 15 2/2 1 Job Sat 16 Sun 17 Mon 18 5/5 2 Jobs Tue 19 6/6 2…" at bounding box center [756, 654] width 1513 height 954
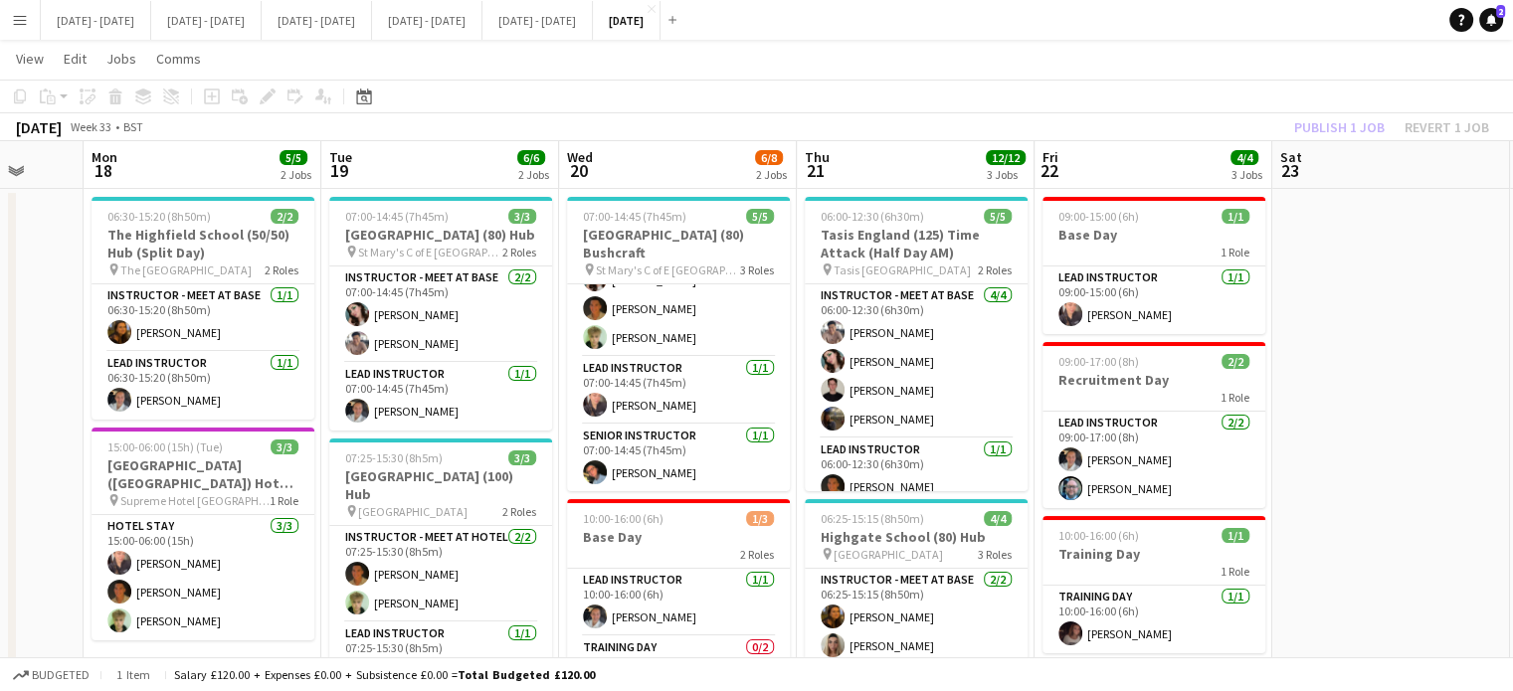
scroll to position [0, 879]
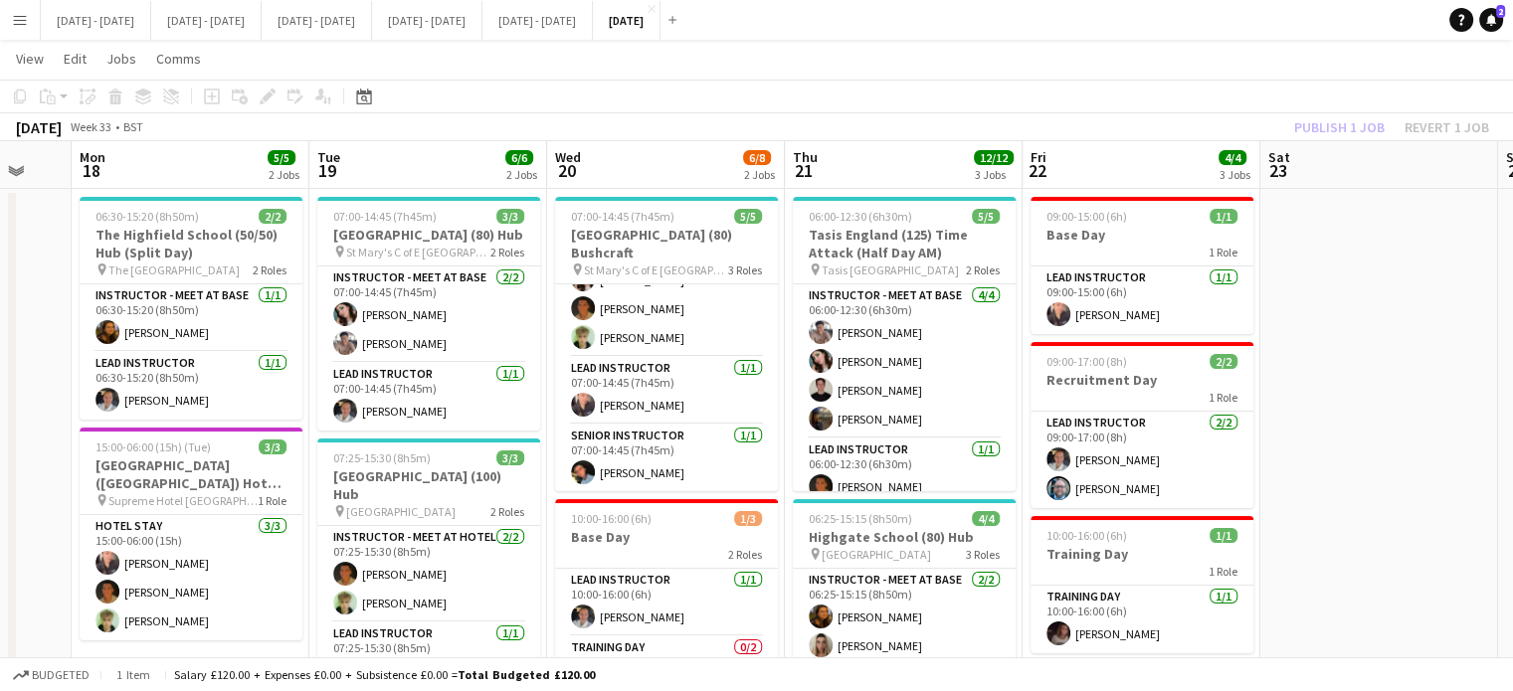
drag, startPoint x: 1346, startPoint y: 175, endPoint x: 1126, endPoint y: 184, distance: 220.9
click at [1126, 184] on app-calendar-viewport "Thu 14 3/3 2 Jobs Fri 15 2/2 1 Job Sat 16 Sun 17 Mon 18 5/5 2 Jobs Tue 19 6/6 2…" at bounding box center [756, 618] width 1513 height 954
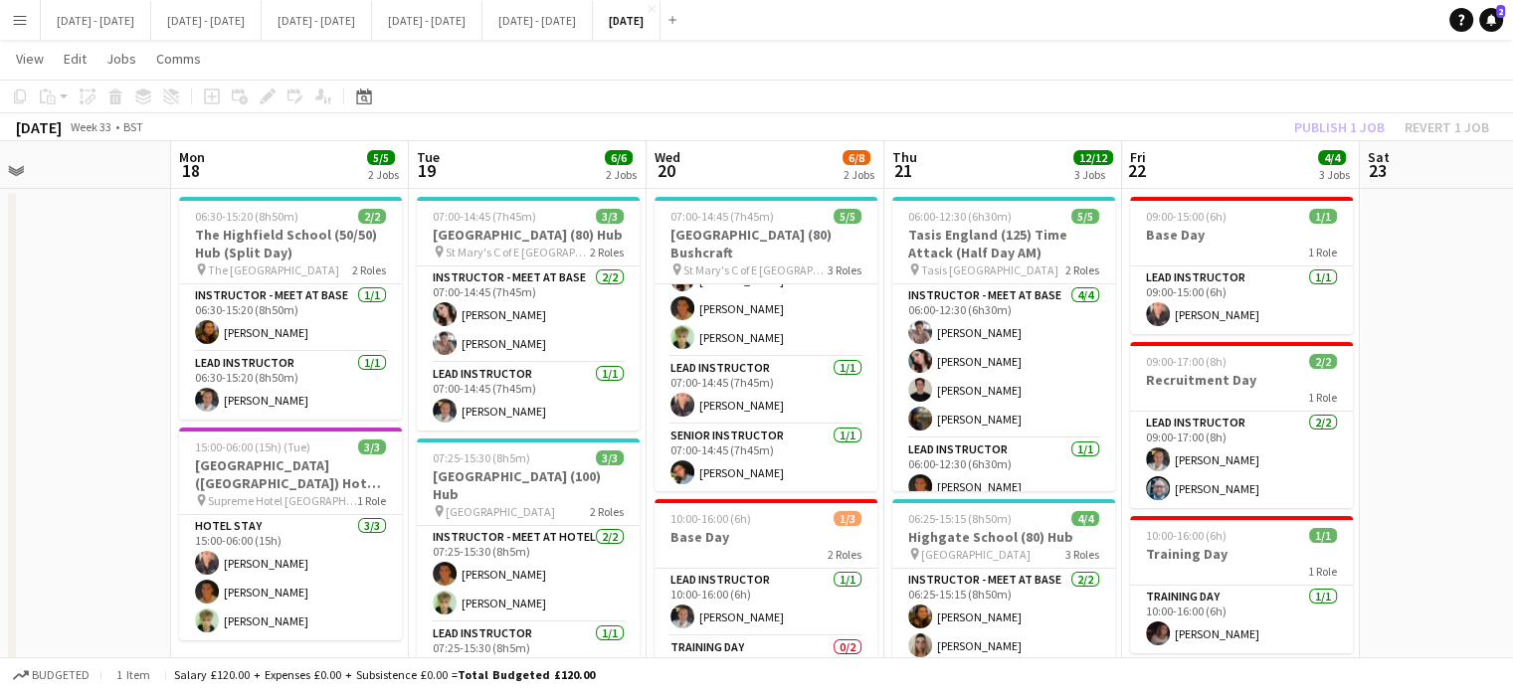
scroll to position [0, 594]
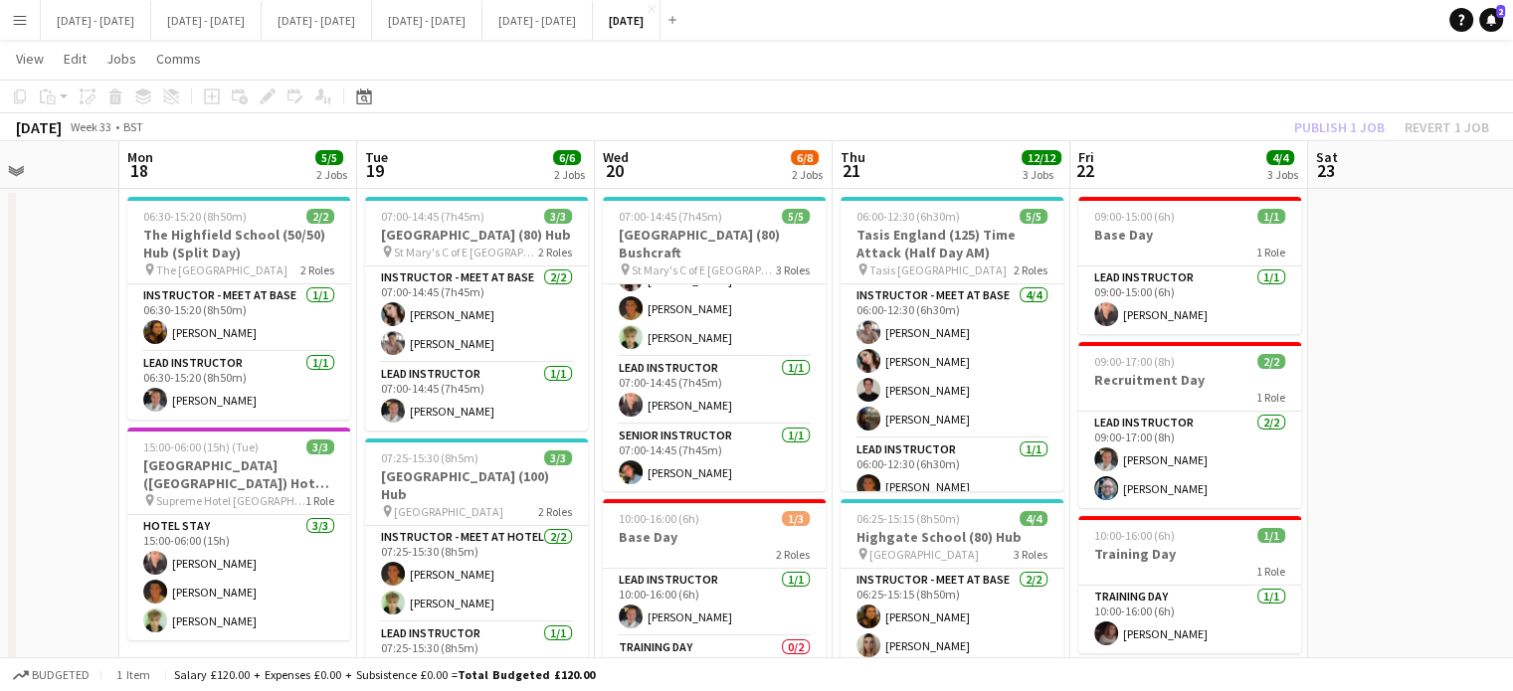
drag, startPoint x: 1125, startPoint y: 178, endPoint x: 1172, endPoint y: 294, distance: 125.8
click at [1172, 294] on app-calendar-viewport "Fri 15 2/2 1 Job Sat 16 Sun 17 Mon 18 5/5 2 Jobs Tue 19 6/6 2 Jobs Wed 20 6/8 2…" at bounding box center [756, 618] width 1513 height 954
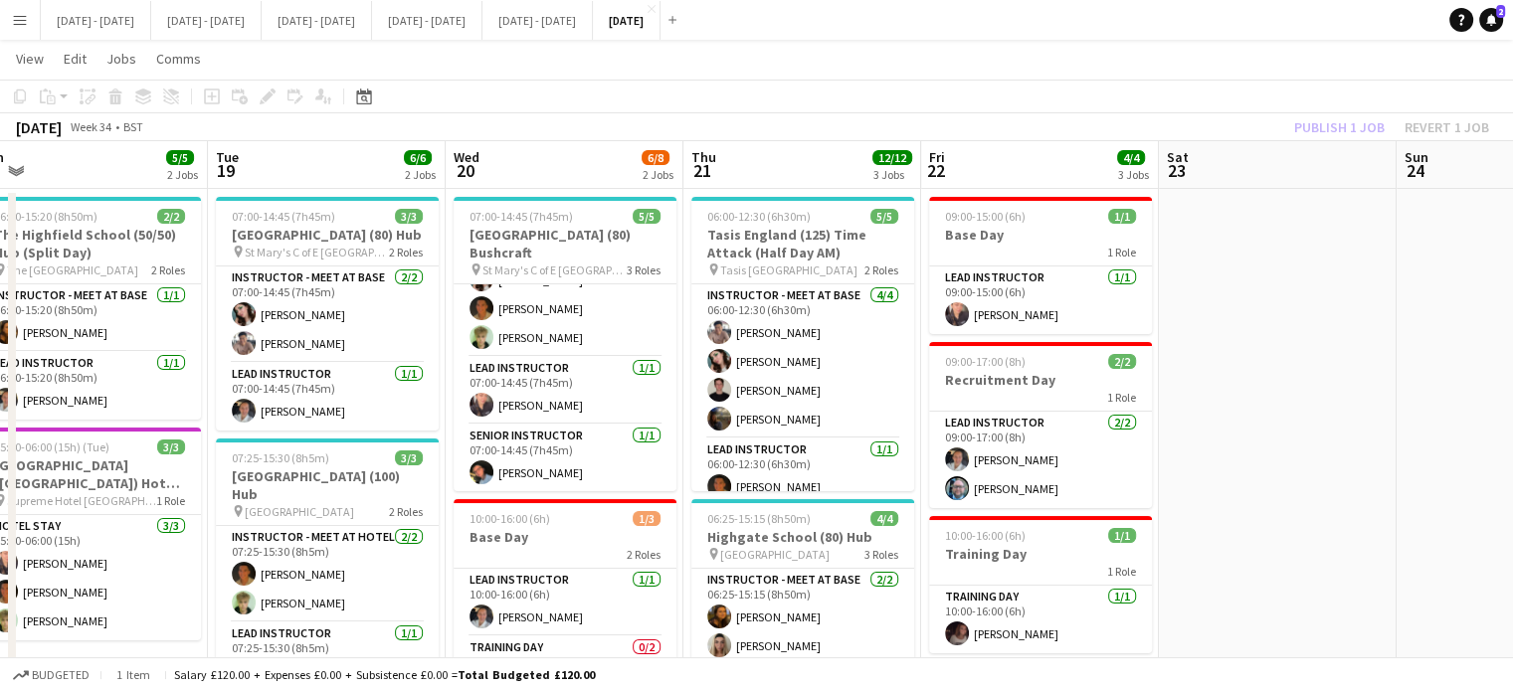
scroll to position [0, 493]
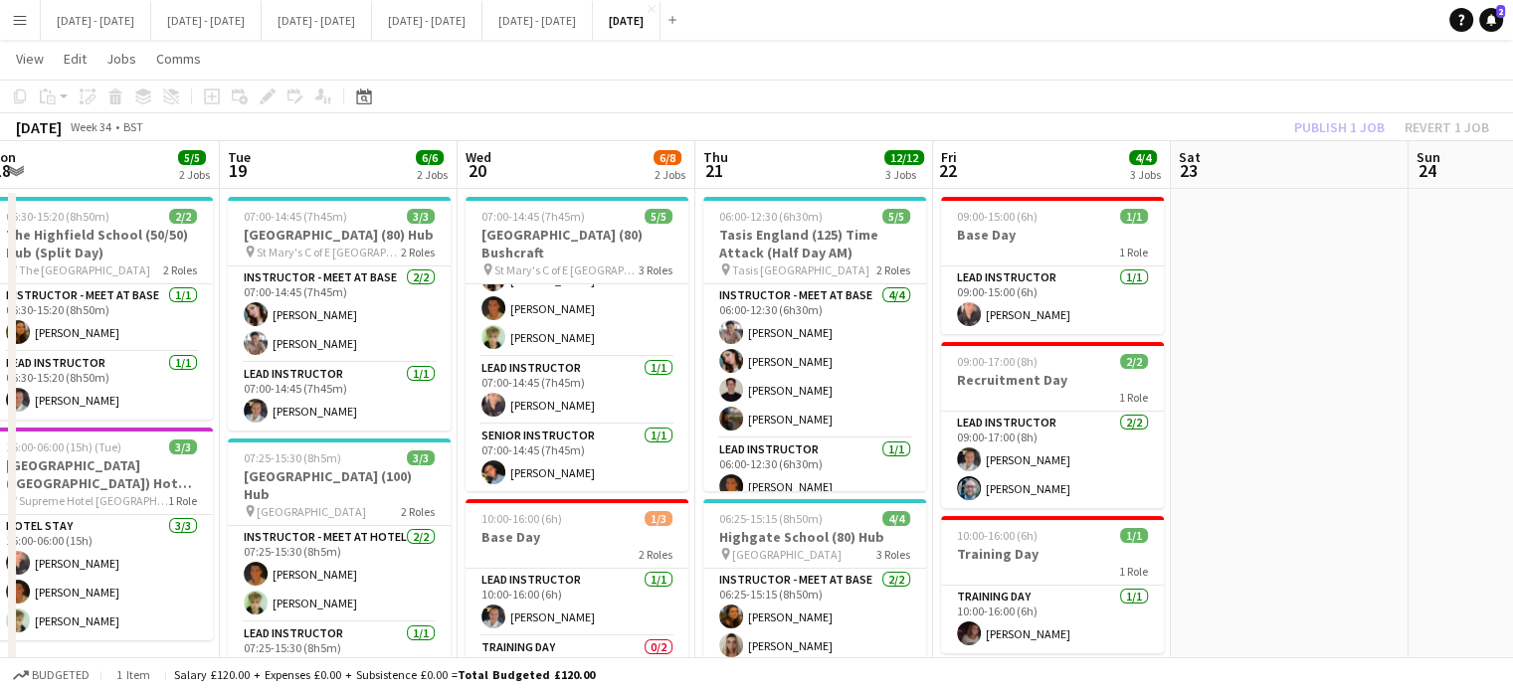
drag, startPoint x: 1255, startPoint y: 369, endPoint x: 1513, endPoint y: 497, distance: 287.7
click at [1512, 497] on html "Menu Boards Boards Boards All jobs Status Workforce Workforce My Workforce Recr…" at bounding box center [756, 546] width 1513 height 1164
drag, startPoint x: 579, startPoint y: 142, endPoint x: 582, endPoint y: 156, distance: 14.2
click at [580, 146] on app-board-header-date "Wed 20 6/8 2 Jobs" at bounding box center [576, 165] width 238 height 48
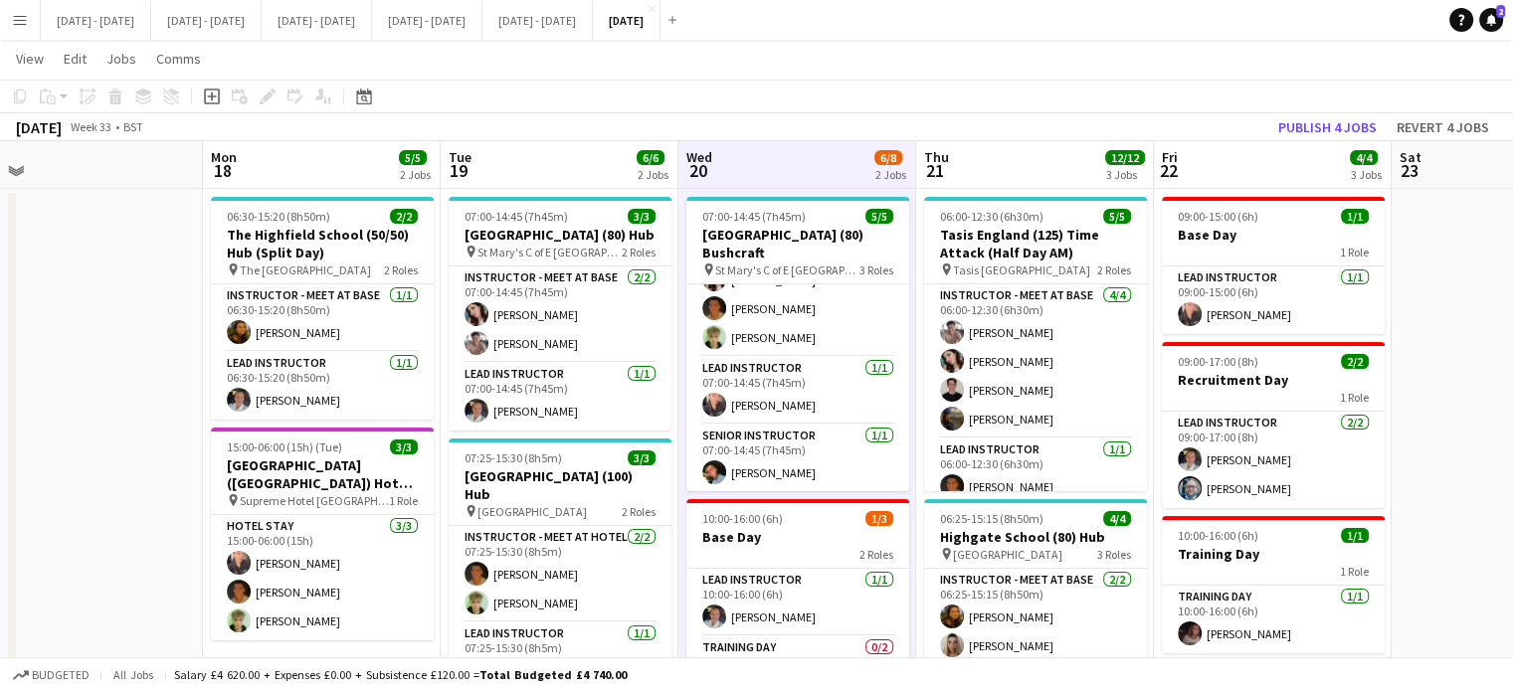
scroll to position [0, 530]
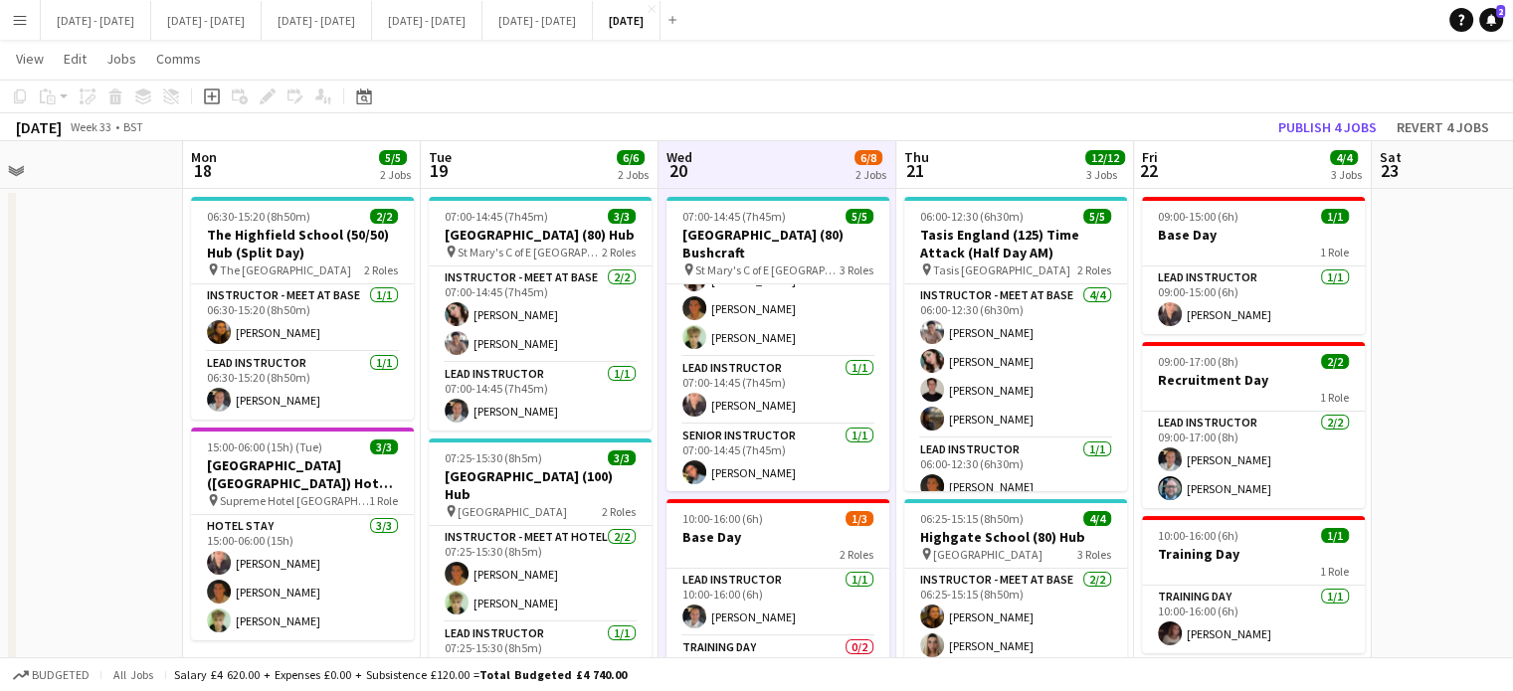
drag, startPoint x: 742, startPoint y: 147, endPoint x: 942, endPoint y: 158, distance: 200.2
click at [942, 158] on app-calendar-viewport "Fri 15 2/2 1 Job Sat 16 Sun 17 Mon 18 5/5 2 Jobs Tue 19 6/6 2 Jobs Wed 20 6/8 2…" at bounding box center [756, 618] width 1513 height 954
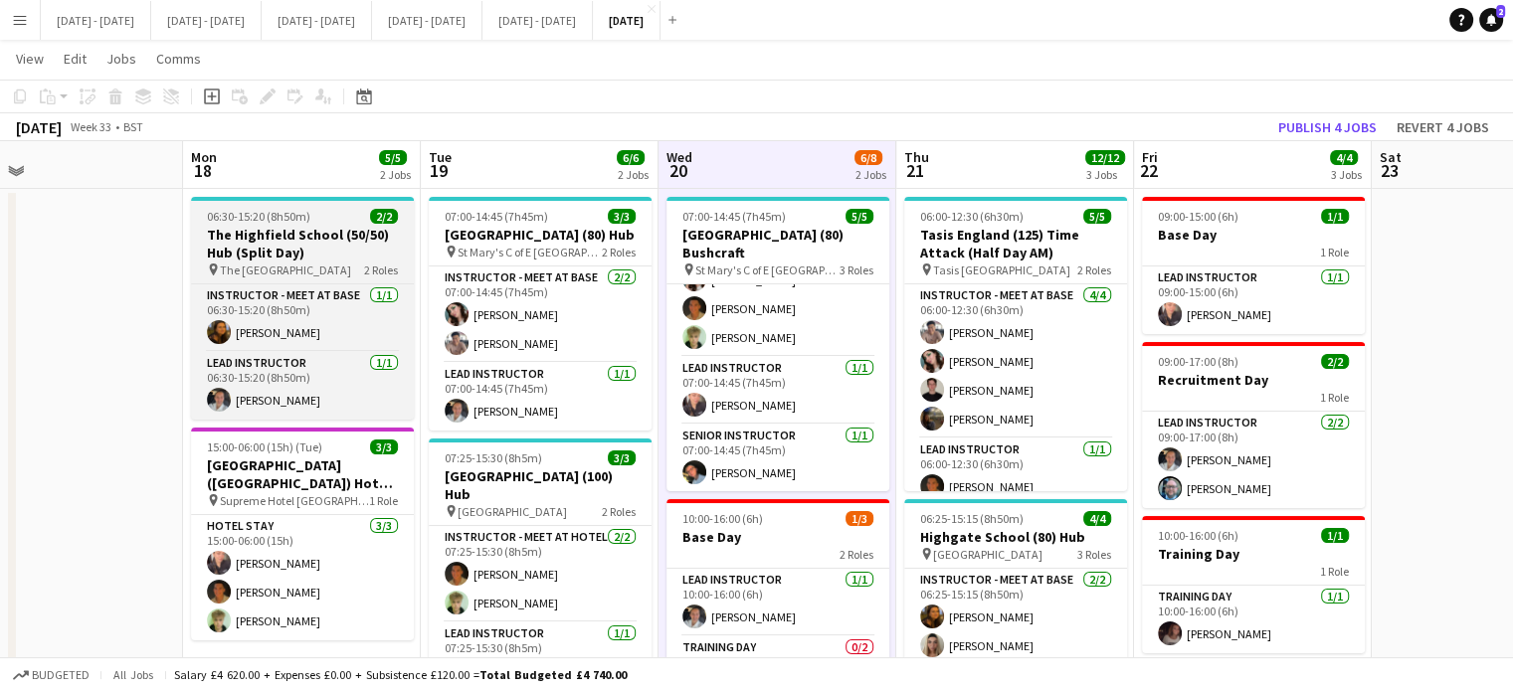
click at [346, 251] on h3 "The Highfield School (50/50) Hub (Split Day)" at bounding box center [302, 244] width 223 height 36
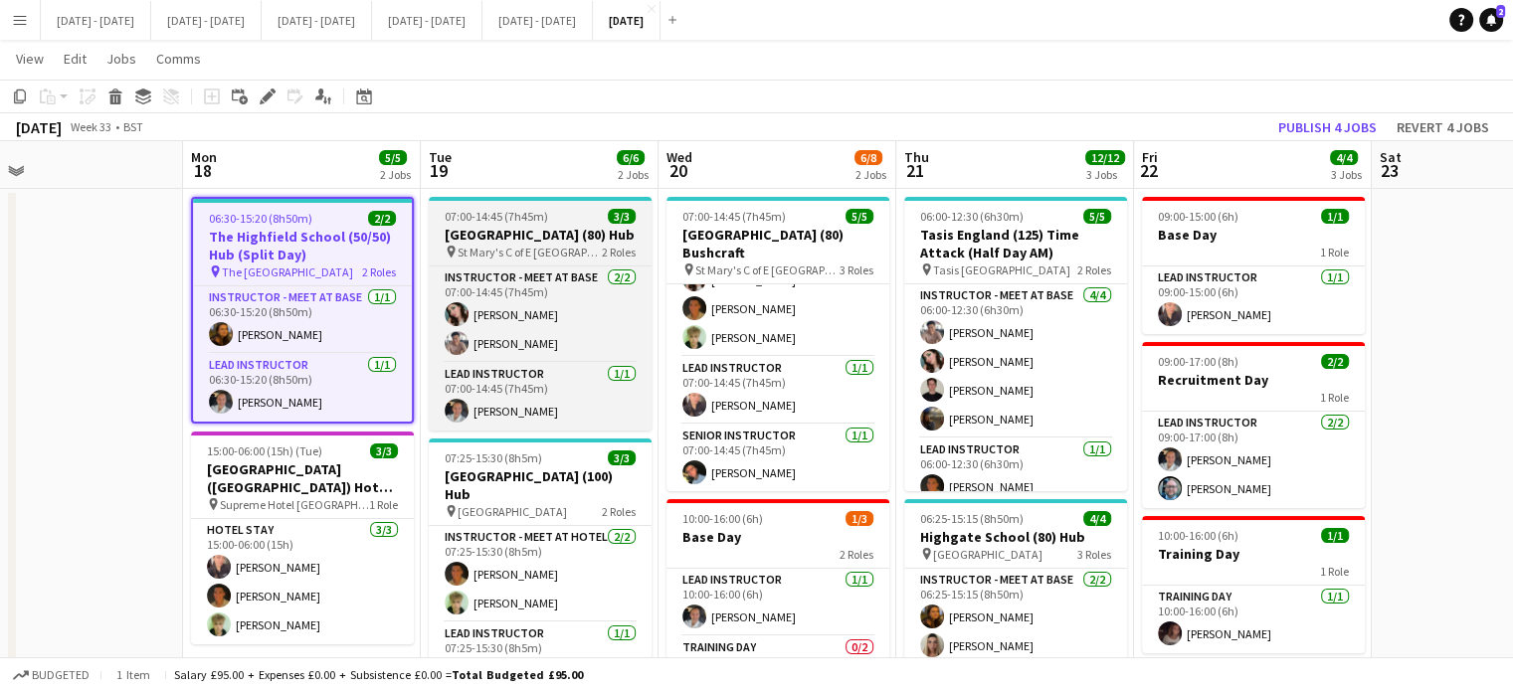
click at [537, 233] on h3 "[GEOGRAPHIC_DATA] (80) Hub" at bounding box center [540, 235] width 223 height 18
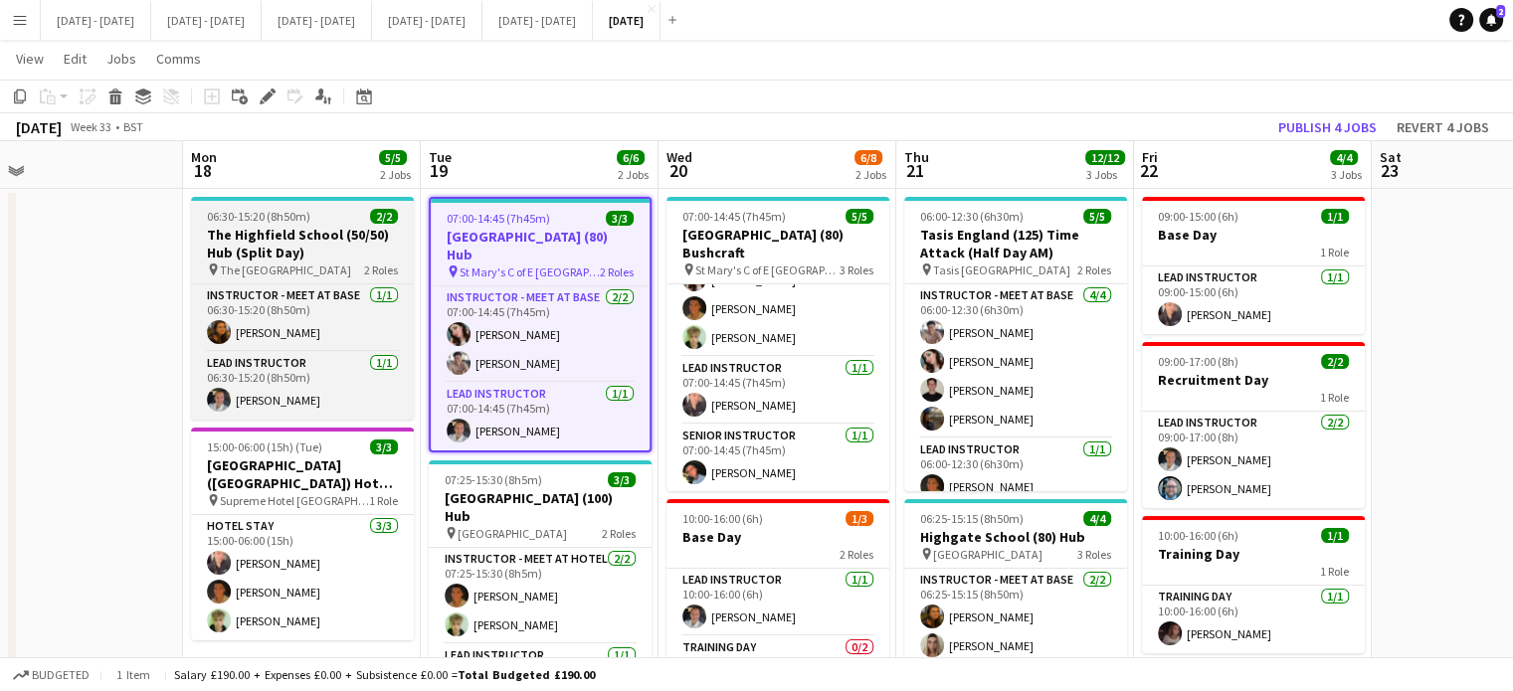
click at [338, 245] on h3 "The Highfield School (50/50) Hub (Split Day)" at bounding box center [302, 244] width 223 height 36
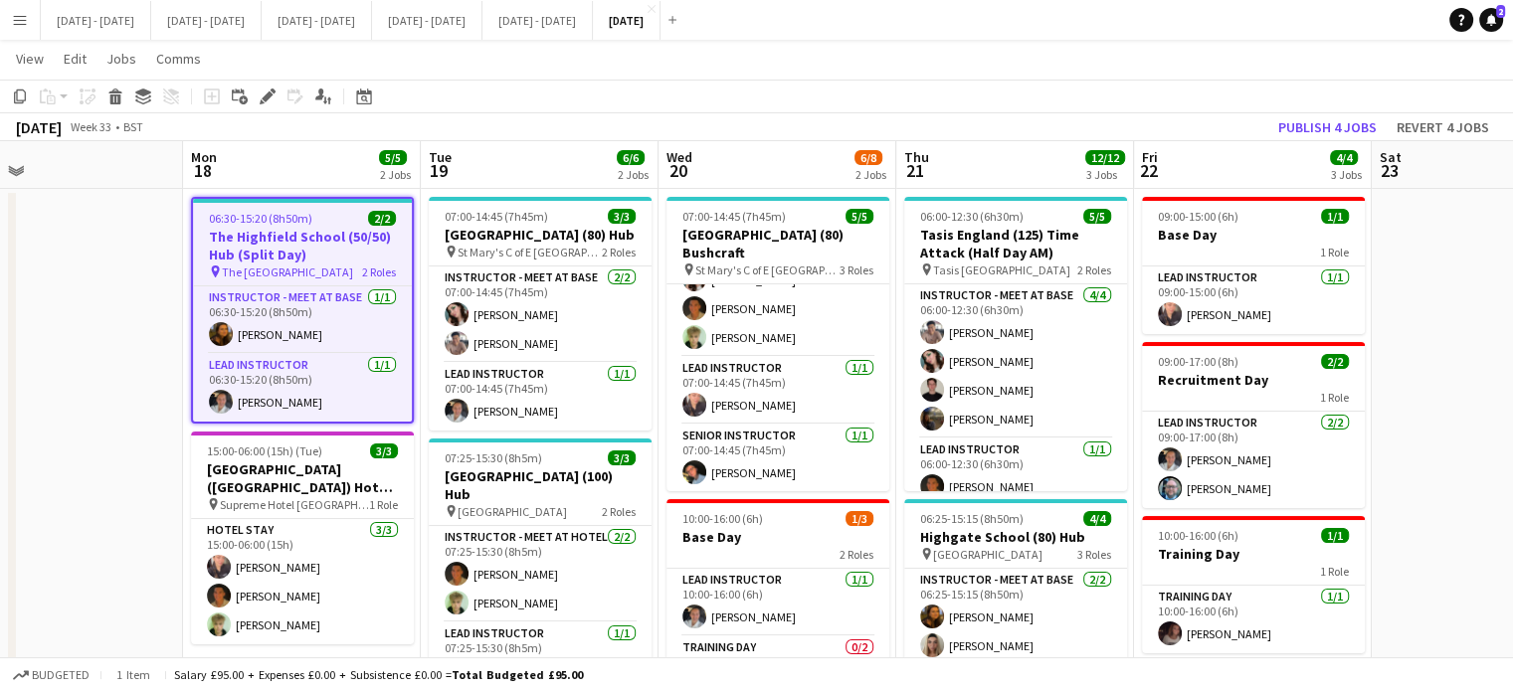
click at [549, 179] on app-board-header-date "Tue 19 6/6 2 Jobs" at bounding box center [540, 165] width 238 height 48
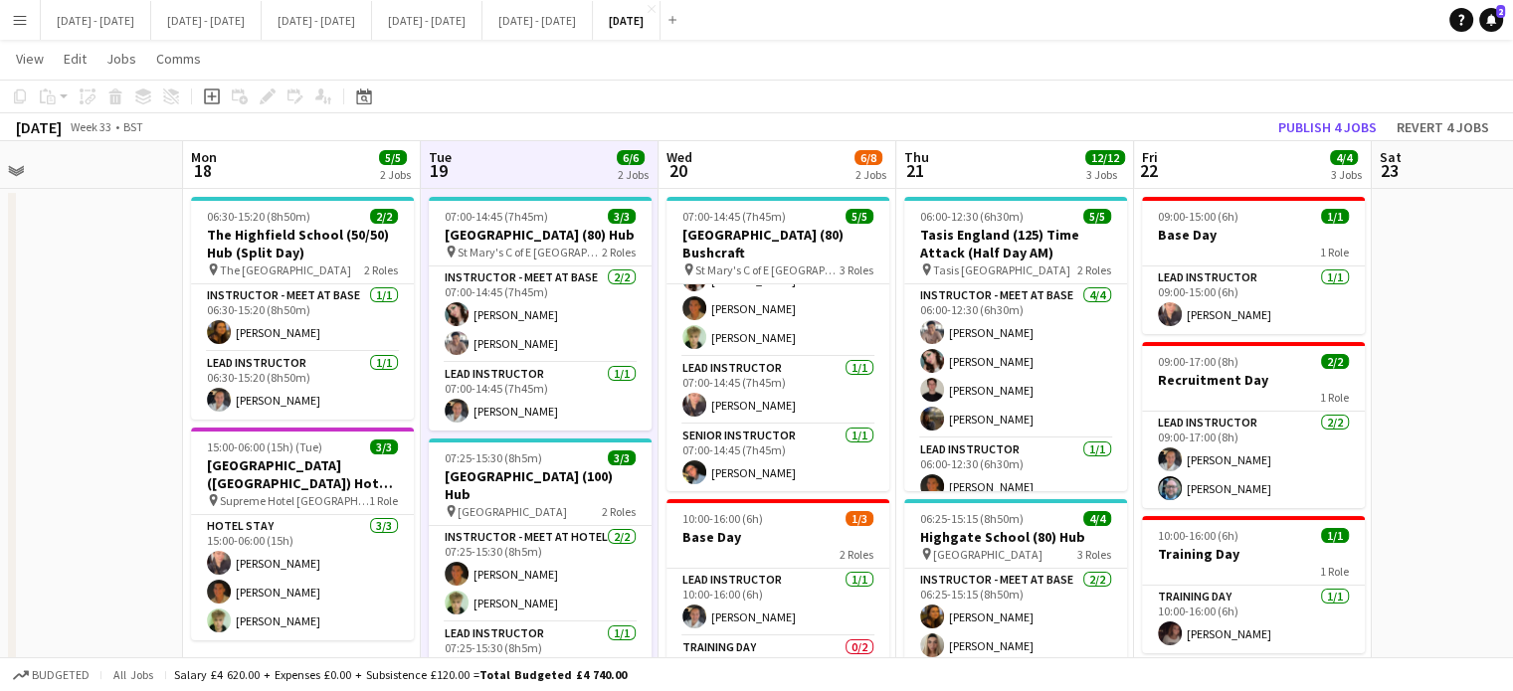
click at [790, 182] on app-board-header-date "Wed 20 6/8 2 Jobs" at bounding box center [777, 165] width 238 height 48
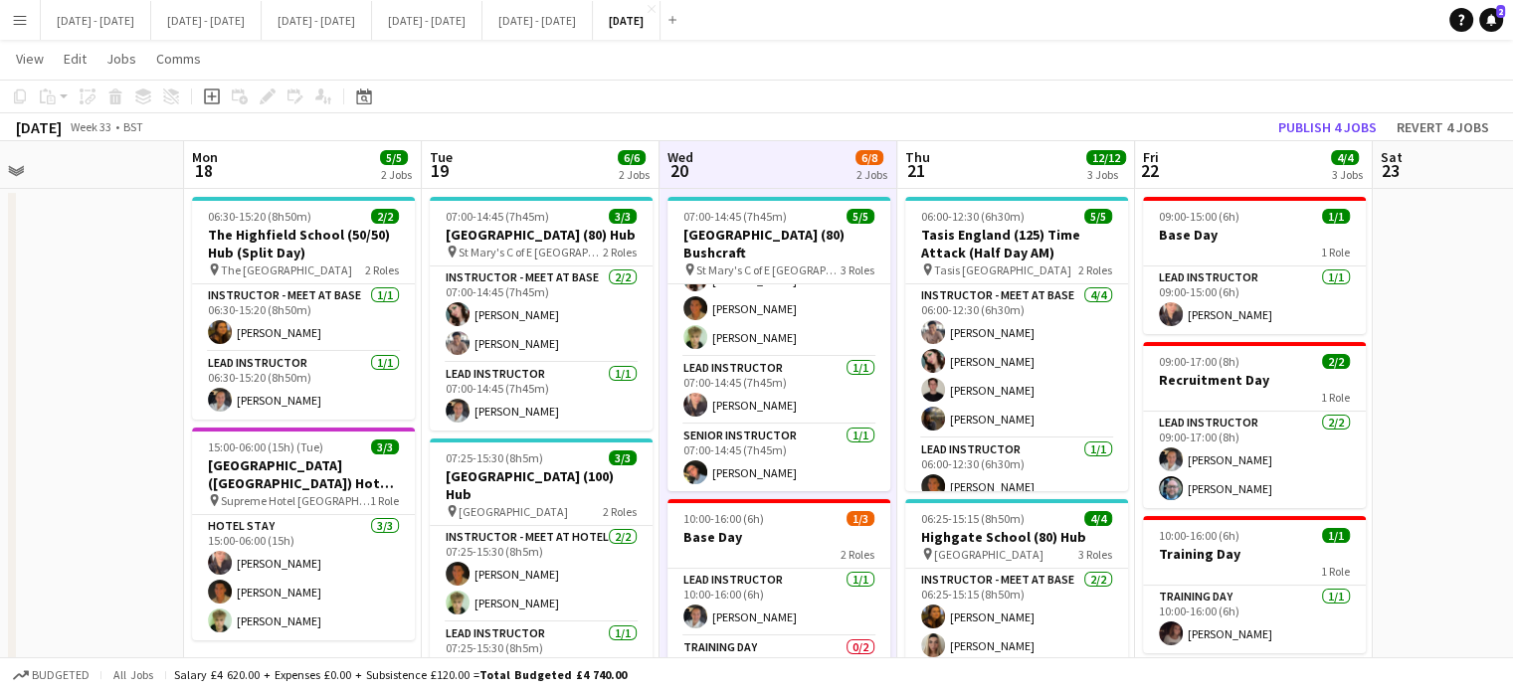
click at [319, 178] on app-board-header-date "Mon 18 5/5 2 Jobs" at bounding box center [303, 165] width 238 height 48
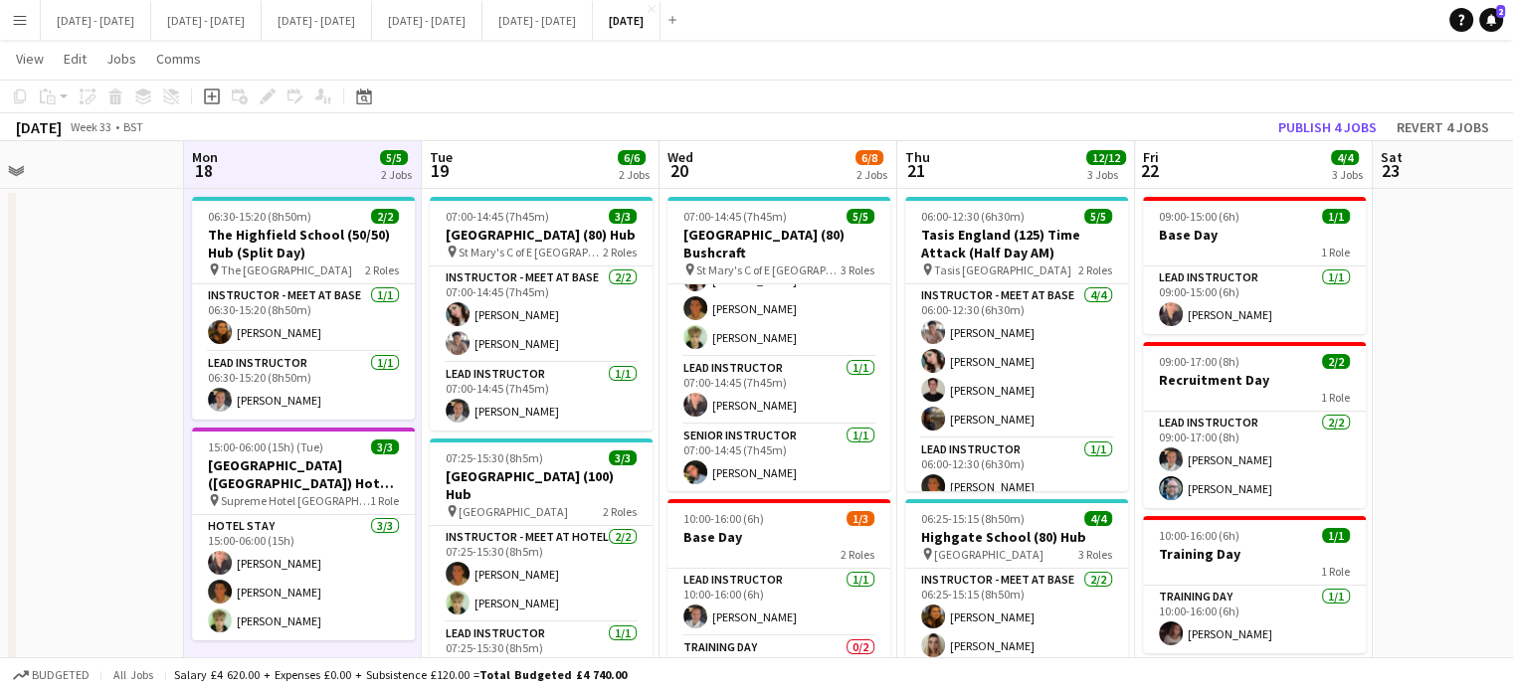
click at [129, 330] on app-date-cell at bounding box center [65, 642] width 238 height 906
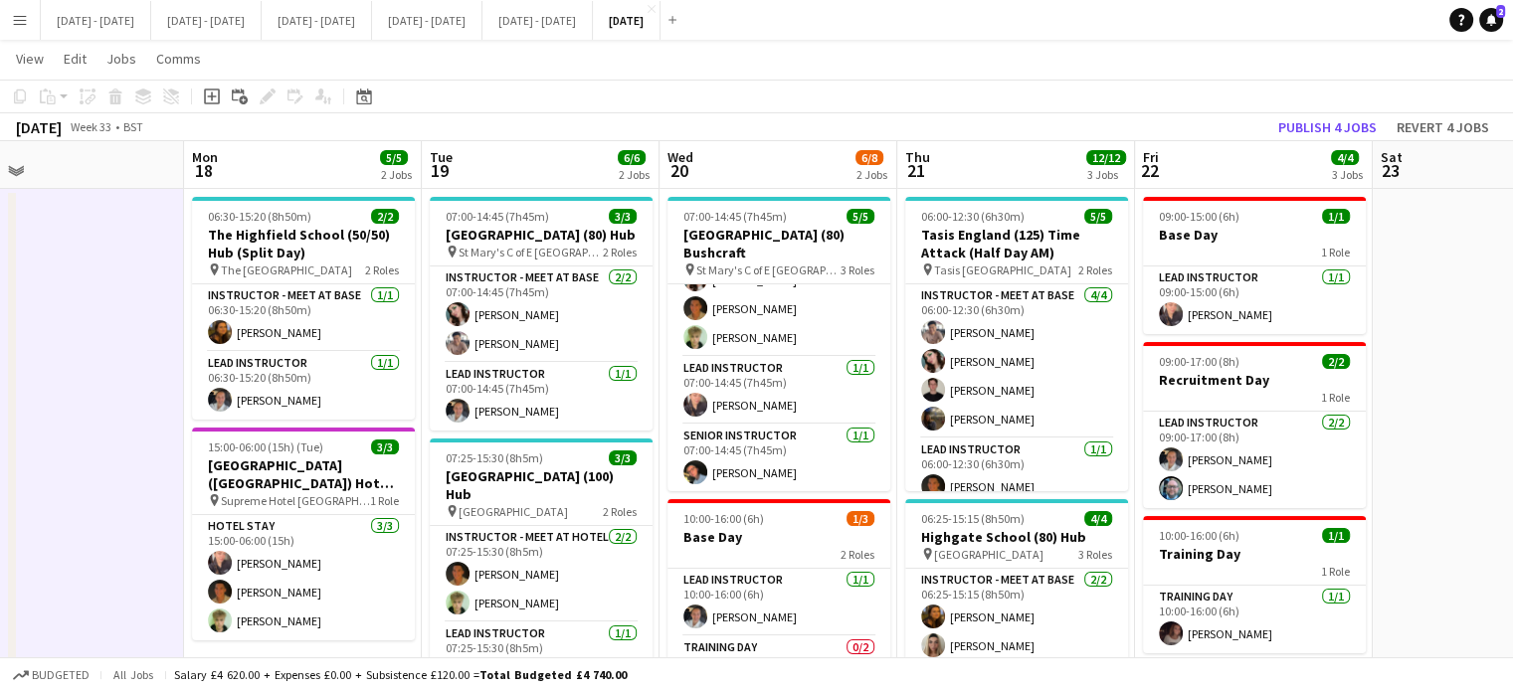
click at [129, 330] on app-date-cell at bounding box center [65, 642] width 238 height 906
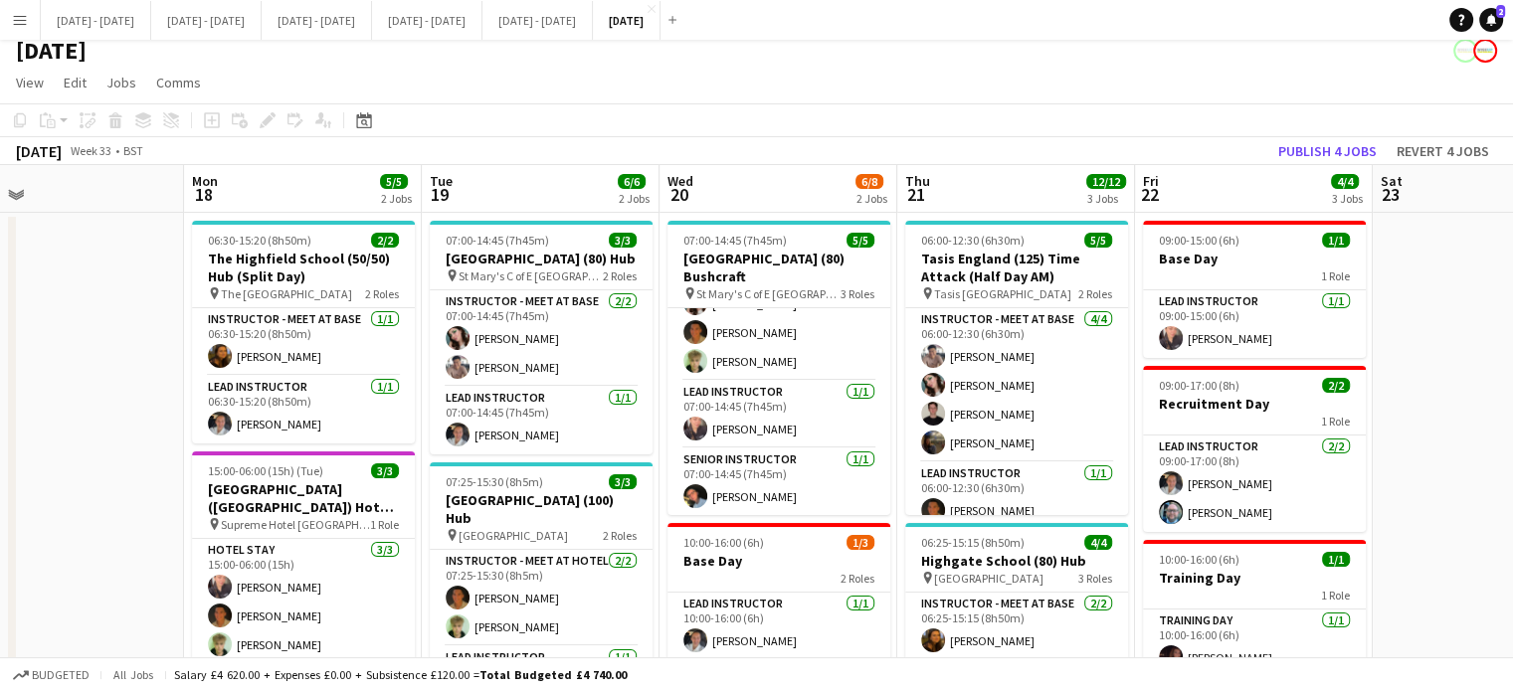
scroll to position [0, 0]
